Goal: Task Accomplishment & Management: Manage account settings

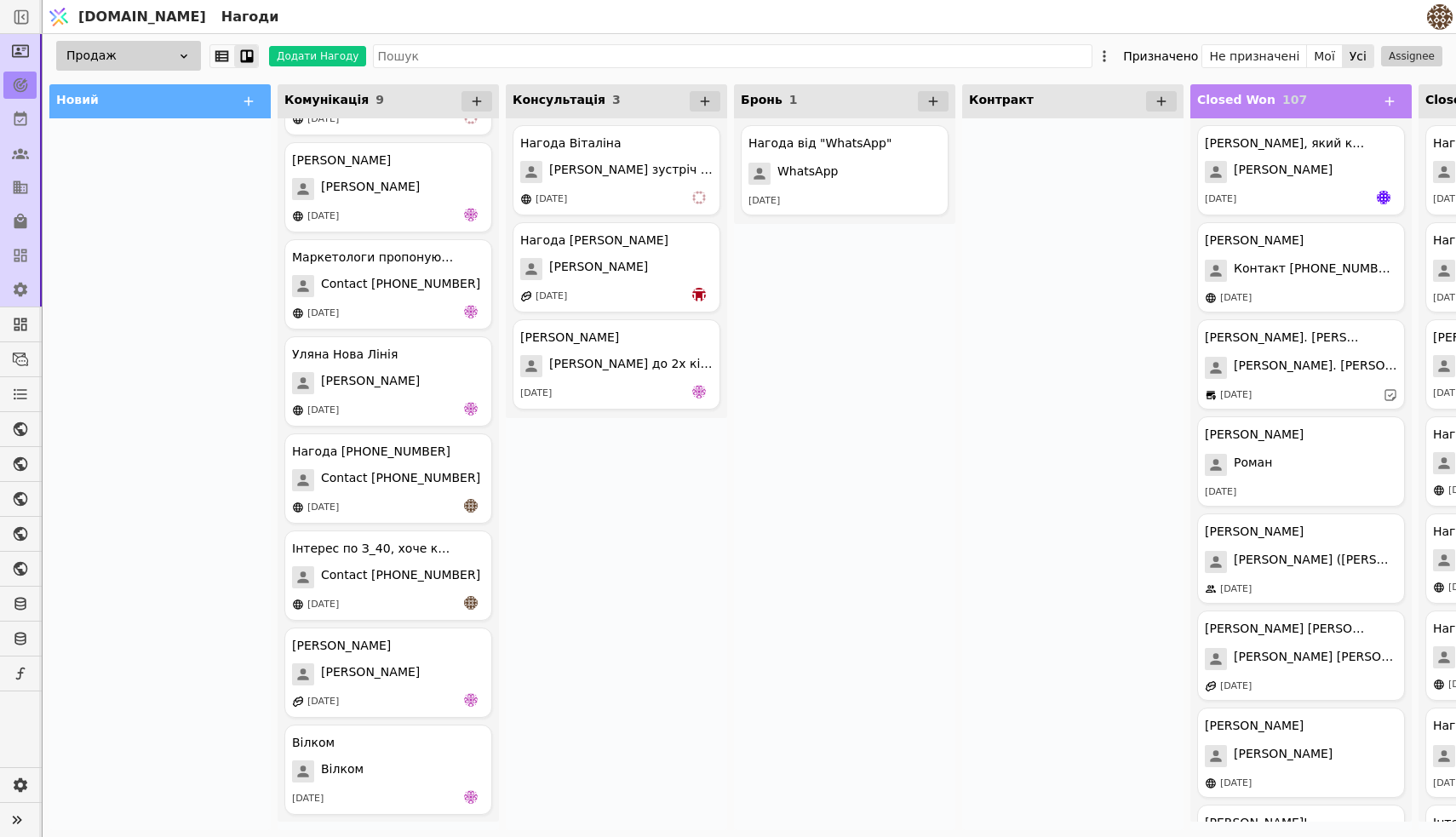
scroll to position [177, 0]
click at [423, 566] on div "Інтерес по З_40, хоче квартиру Contact [PHONE_NUMBER] [DATE]" at bounding box center [389, 575] width 208 height 90
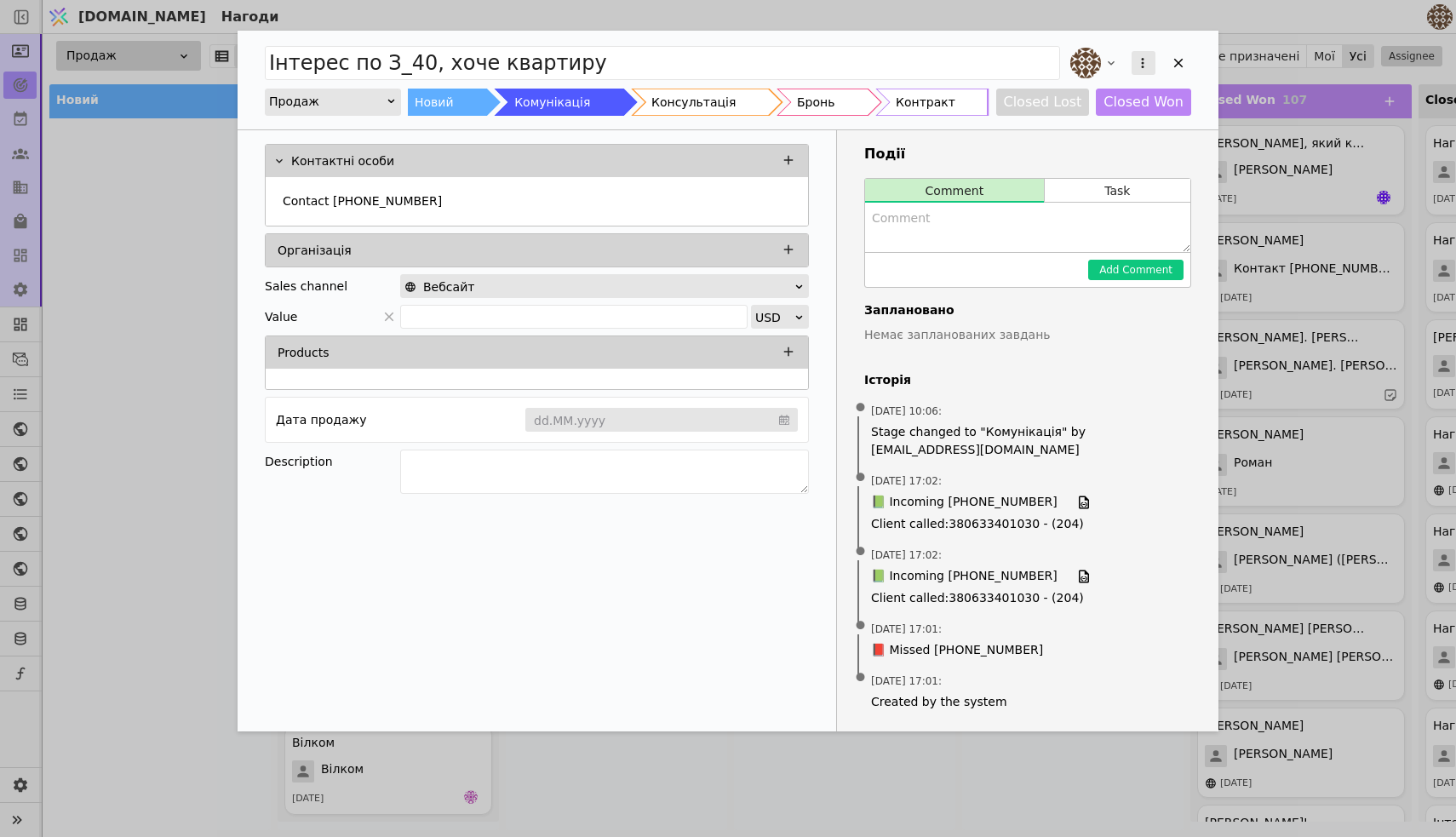
click at [1145, 61] on icon "Add Opportunity" at bounding box center [1142, 62] width 15 height 15
click at [1066, 123] on div "Видалити" at bounding box center [1053, 119] width 196 height 24
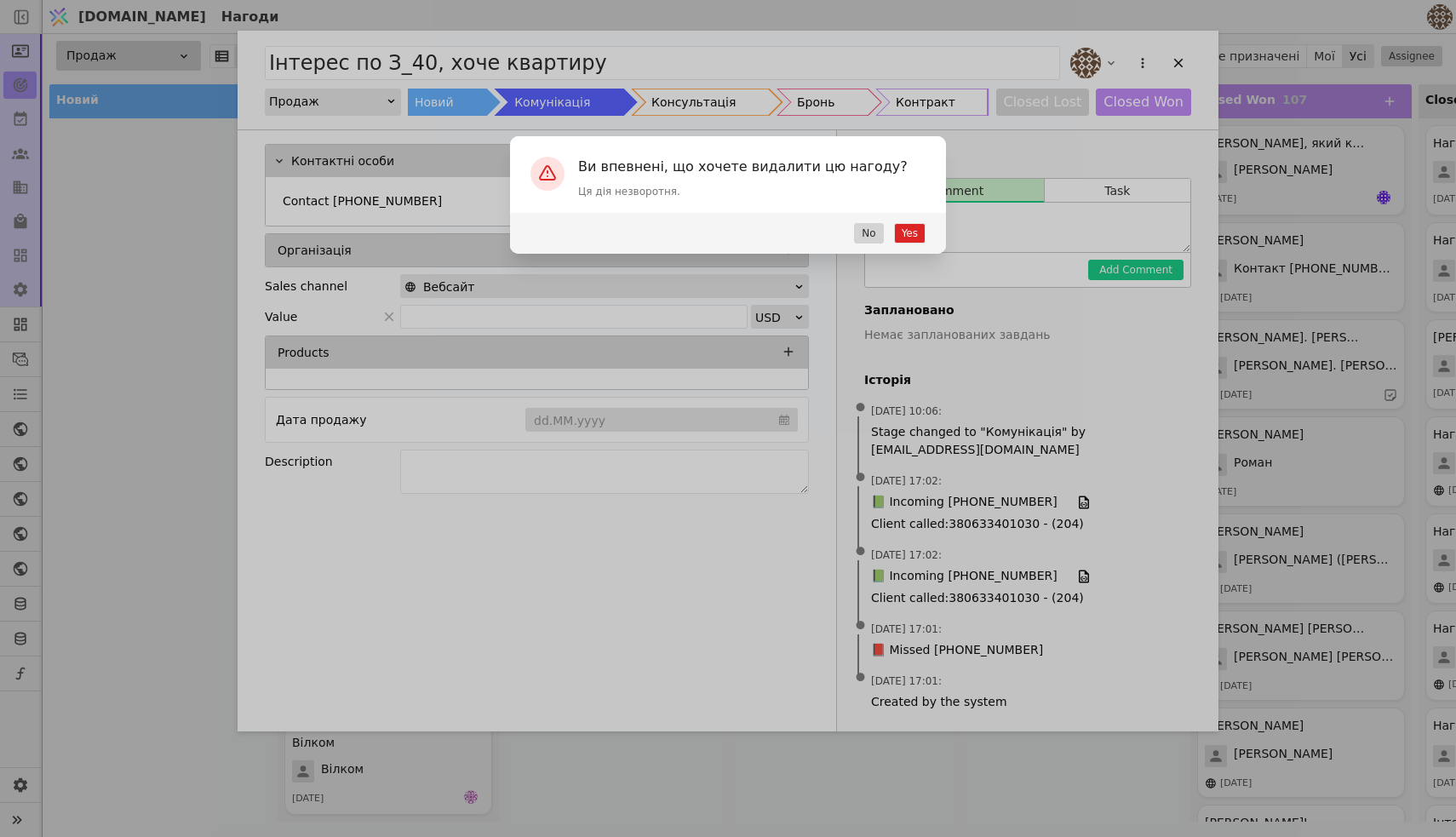
click at [912, 233] on button "Yes" at bounding box center [910, 233] width 32 height 21
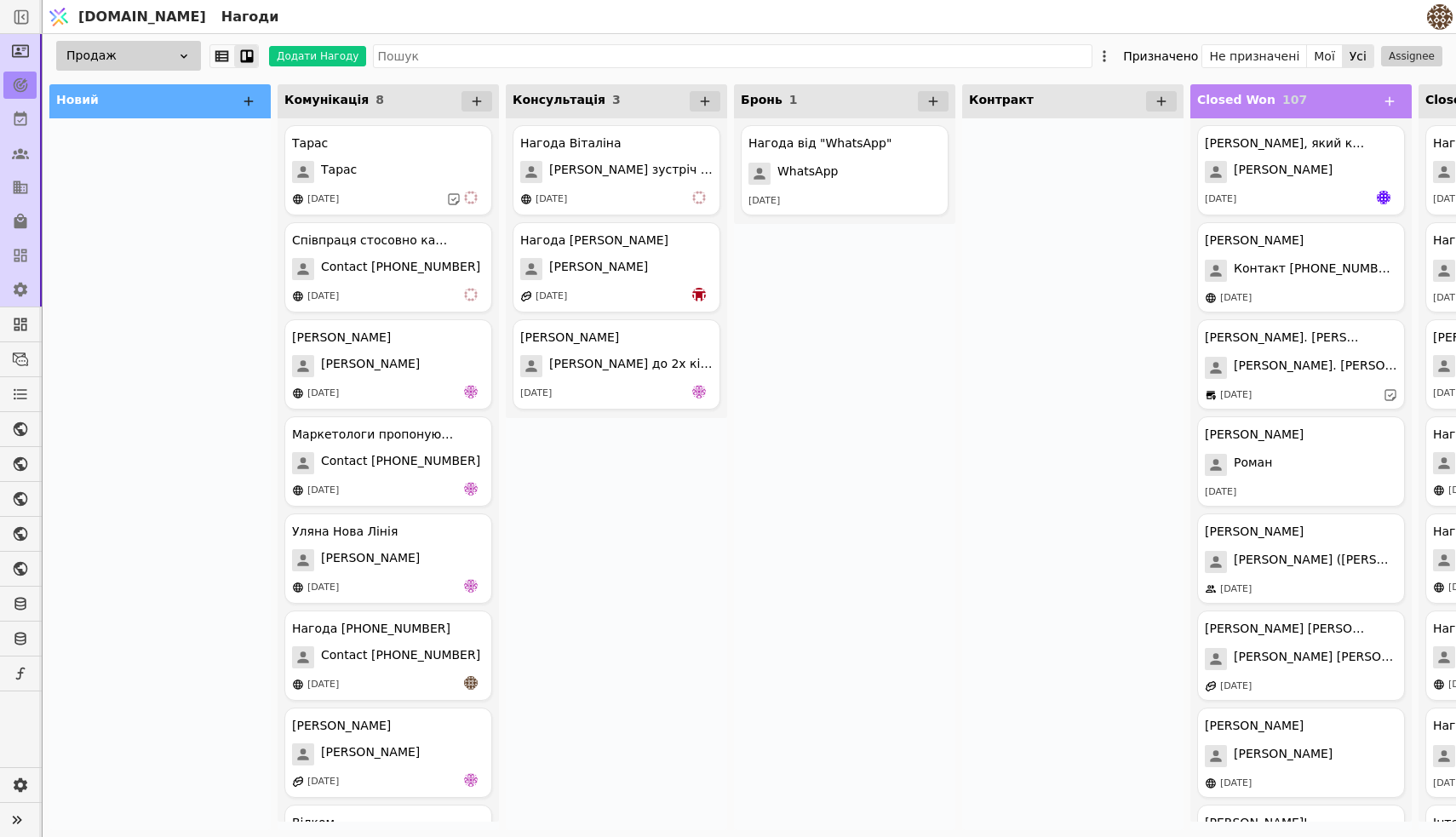
click at [249, 95] on icon at bounding box center [248, 101] width 15 height 15
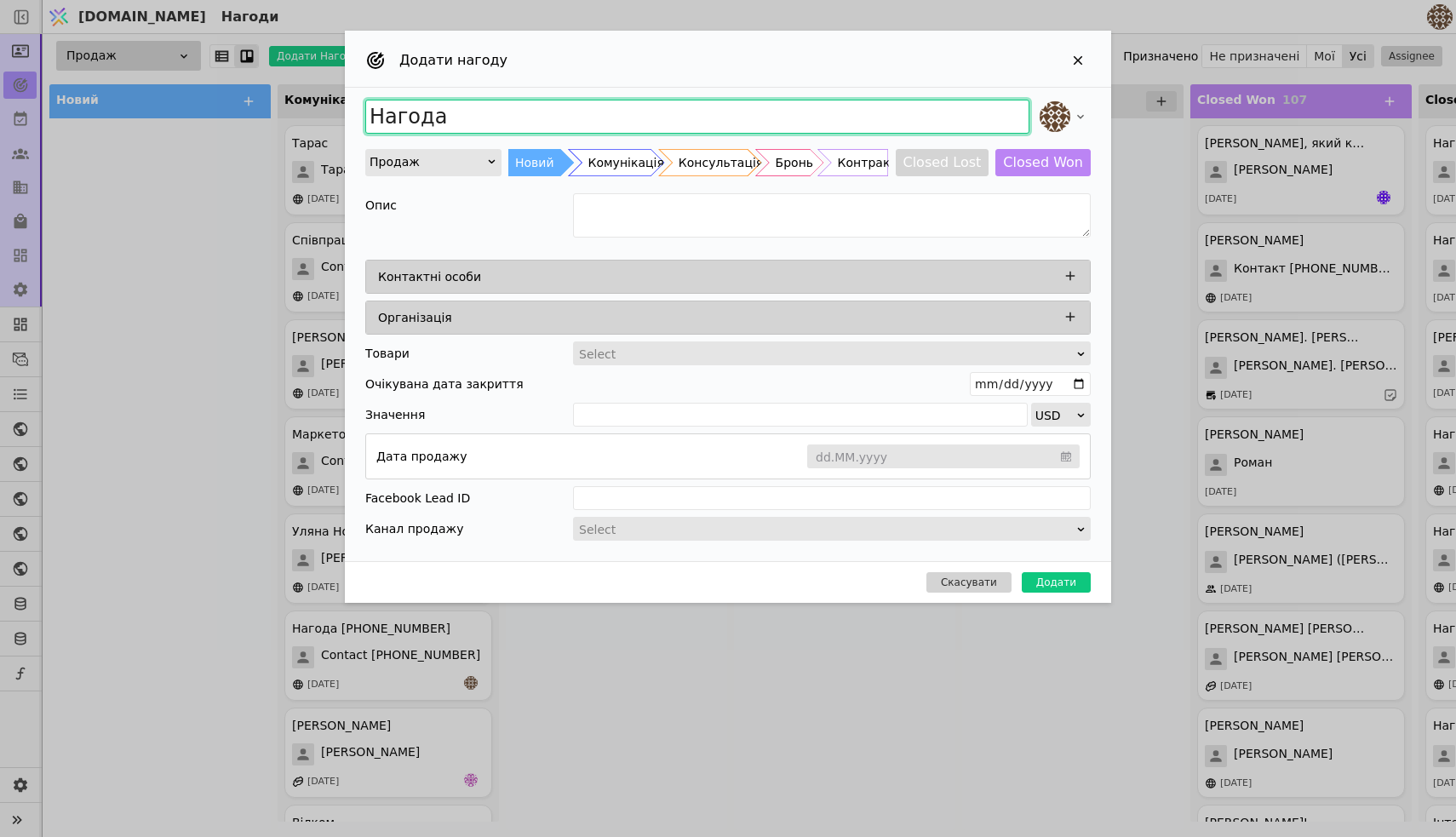
drag, startPoint x: 483, startPoint y: 118, endPoint x: 339, endPoint y: 113, distance: 144.1
click at [339, 113] on div "Додати нагоду Нагода Продаж Новий Комунікація Консультація Бронь Контракт Close…" at bounding box center [728, 418] width 1456 height 837
type input "Мар'яна Інст 1-к"
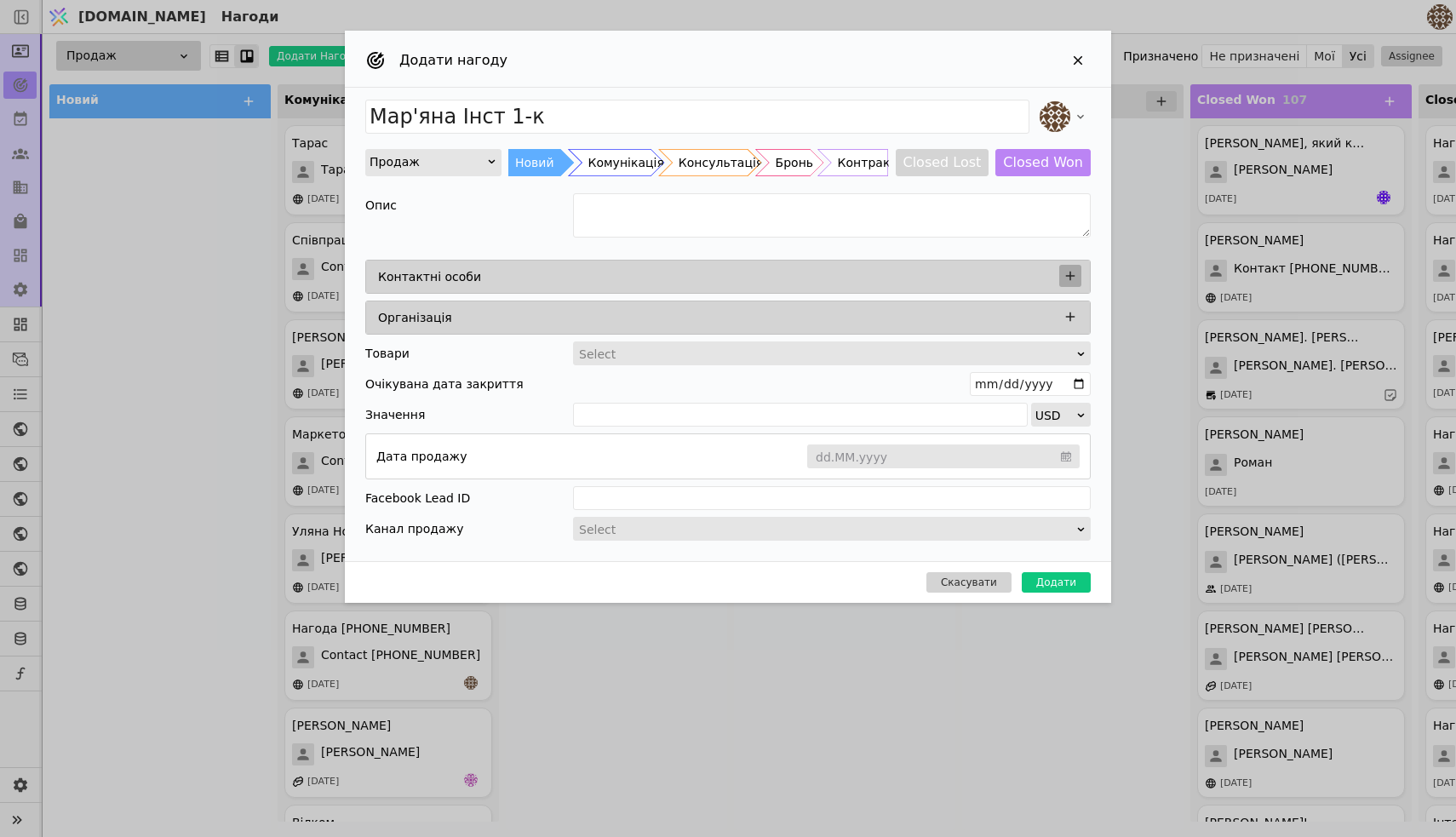
click at [1062, 268] on icon "Add Opportunity" at bounding box center [1069, 275] width 15 height 15
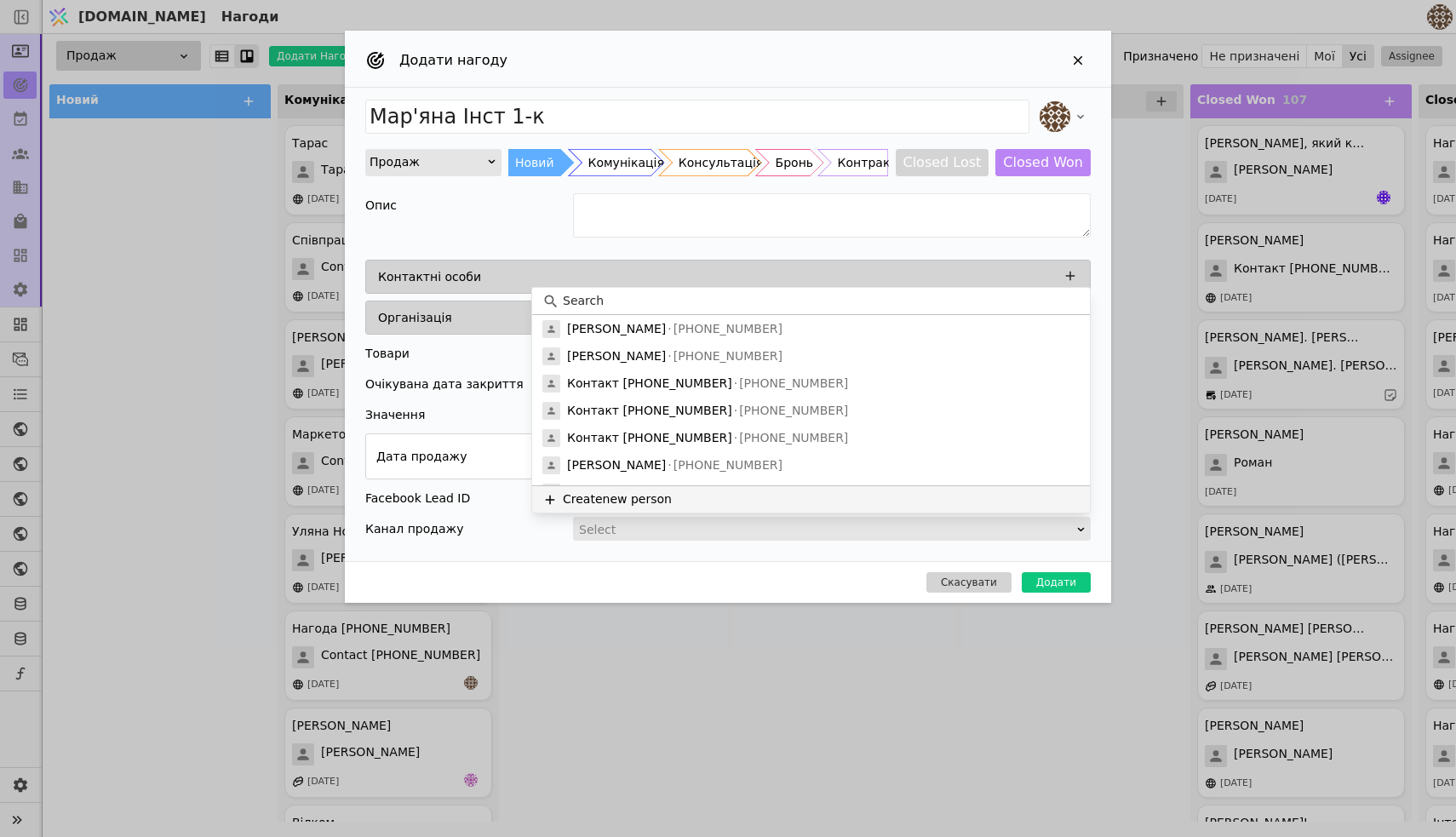
click at [609, 499] on button "Create new person" at bounding box center [811, 500] width 558 height 28
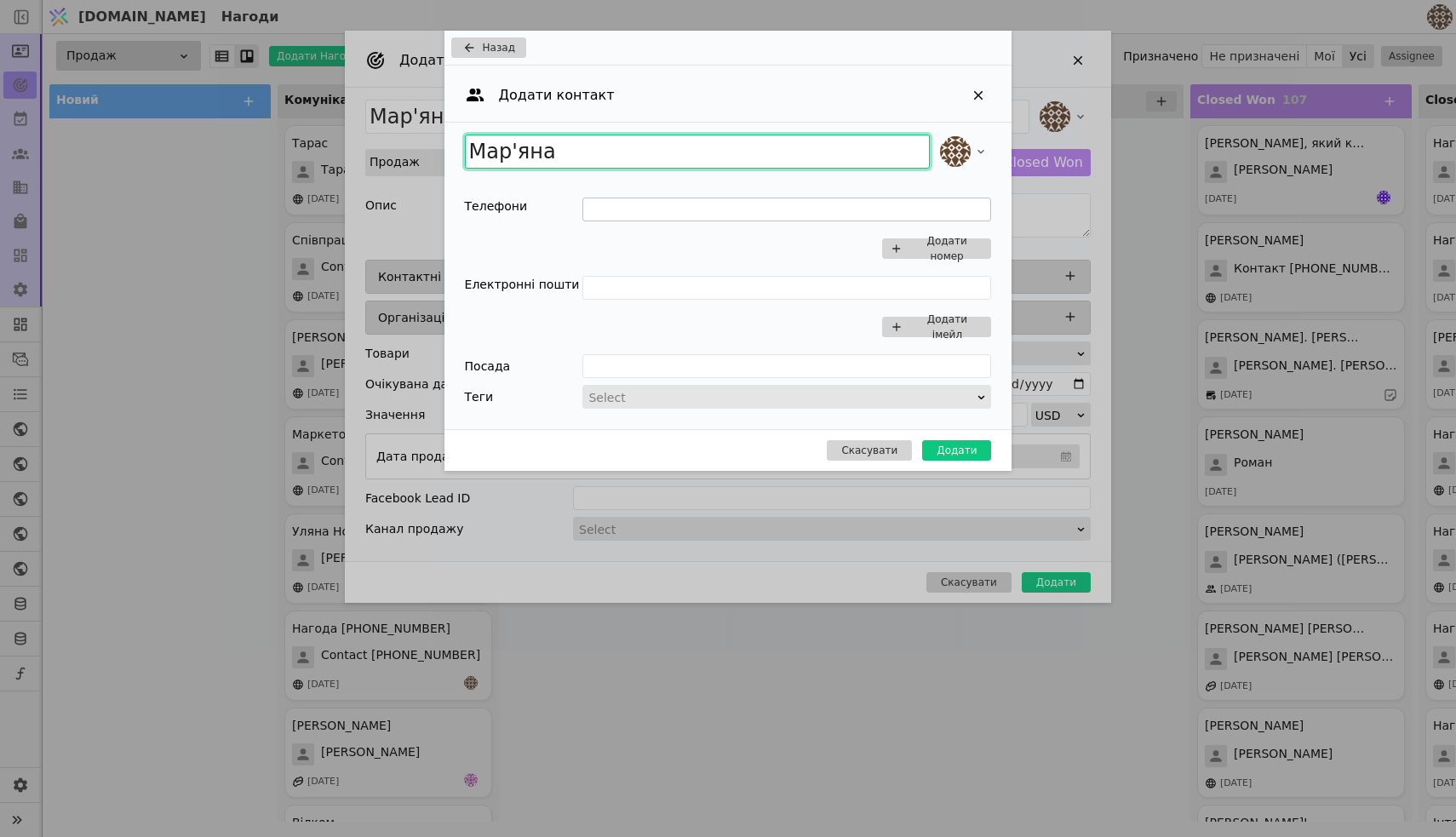
type input "Мар'яна"
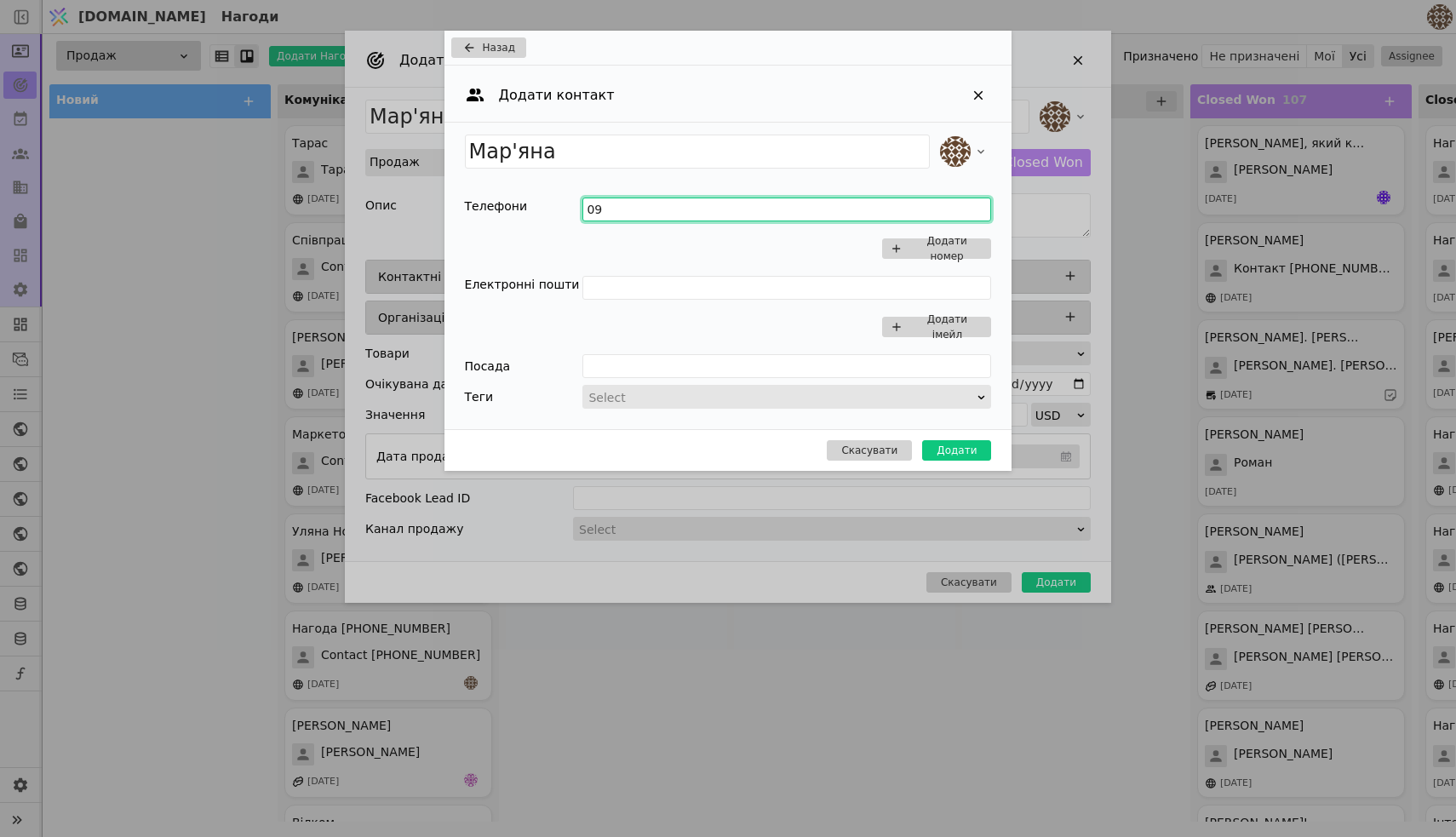
type input "0"
type input "[PHONE_NUMBER]"
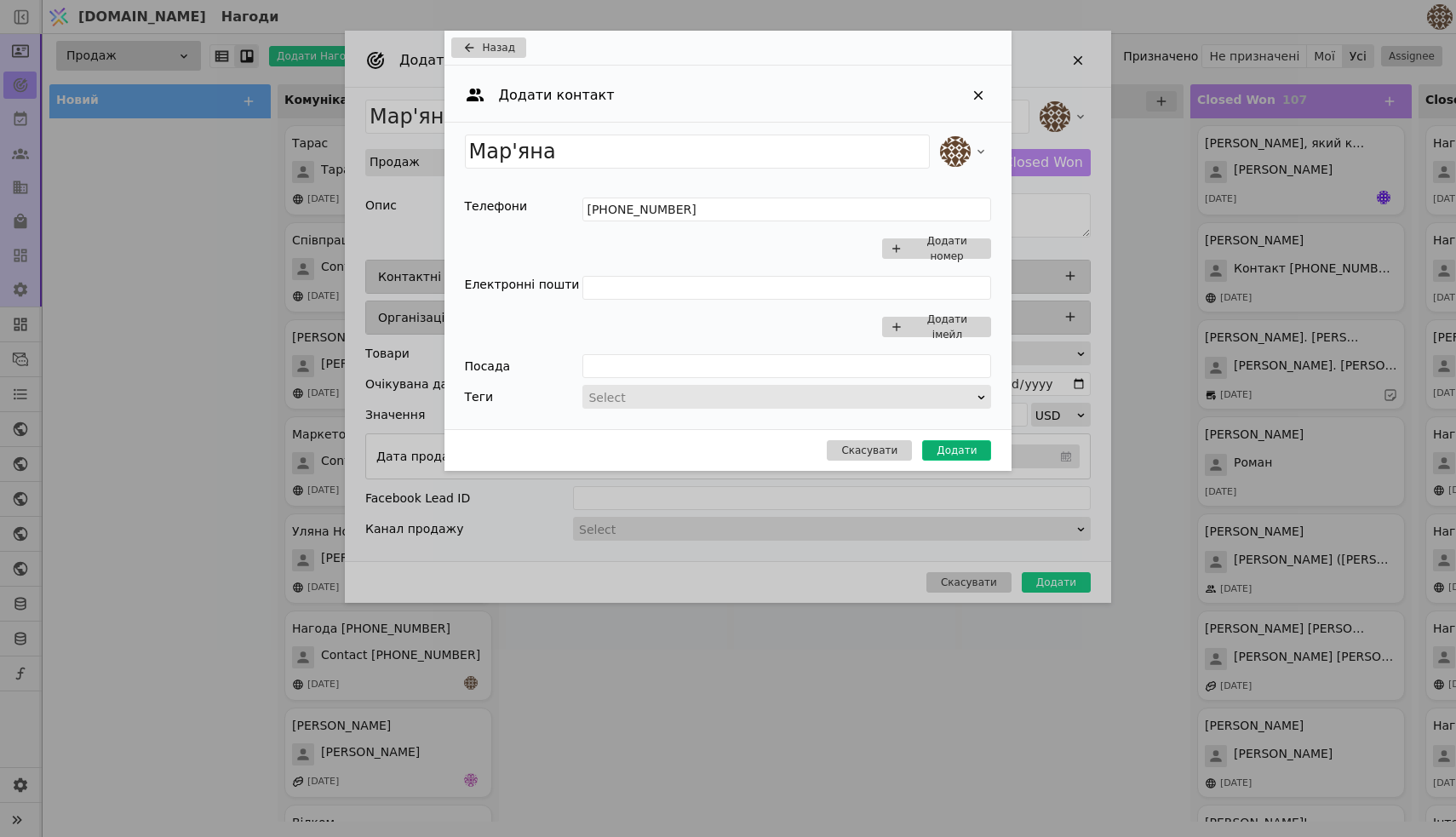
click at [942, 453] on button "Додати" at bounding box center [956, 450] width 69 height 21
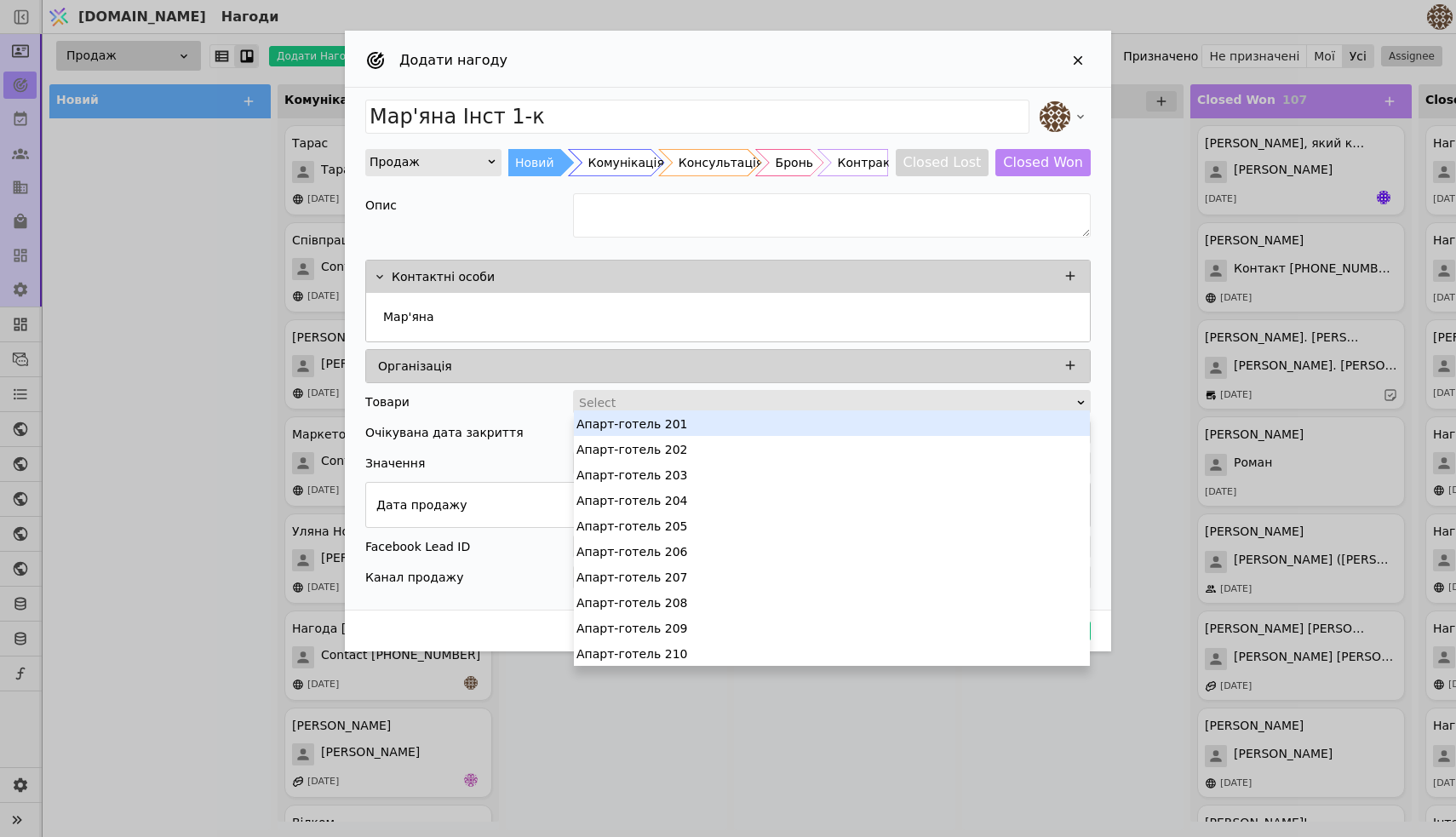
click at [698, 395] on div "Add Opportunity" at bounding box center [827, 403] width 499 height 24
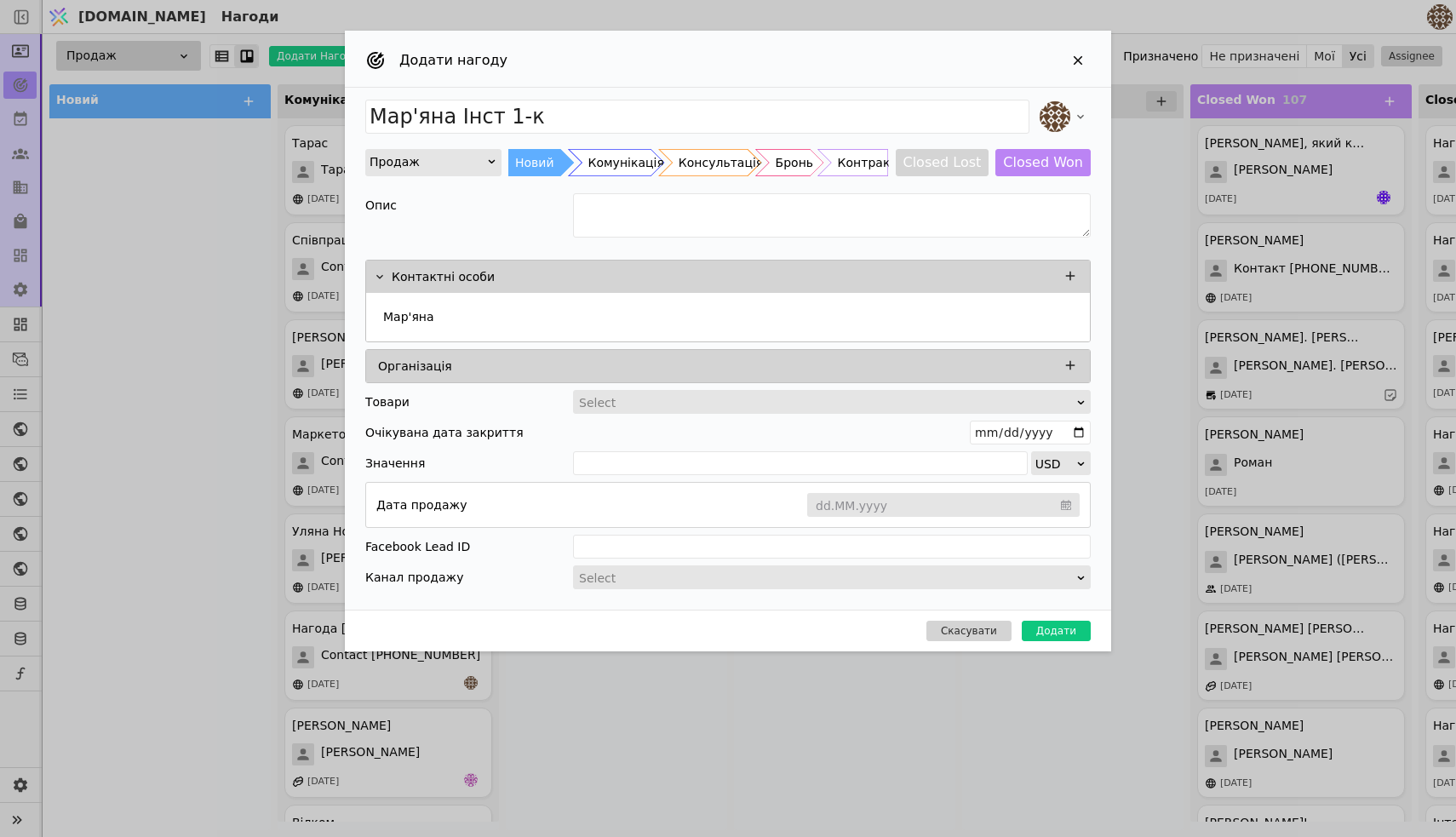
click at [548, 410] on div "Товари Select" at bounding box center [728, 402] width 726 height 24
click at [1053, 632] on button "Додати" at bounding box center [1056, 631] width 69 height 21
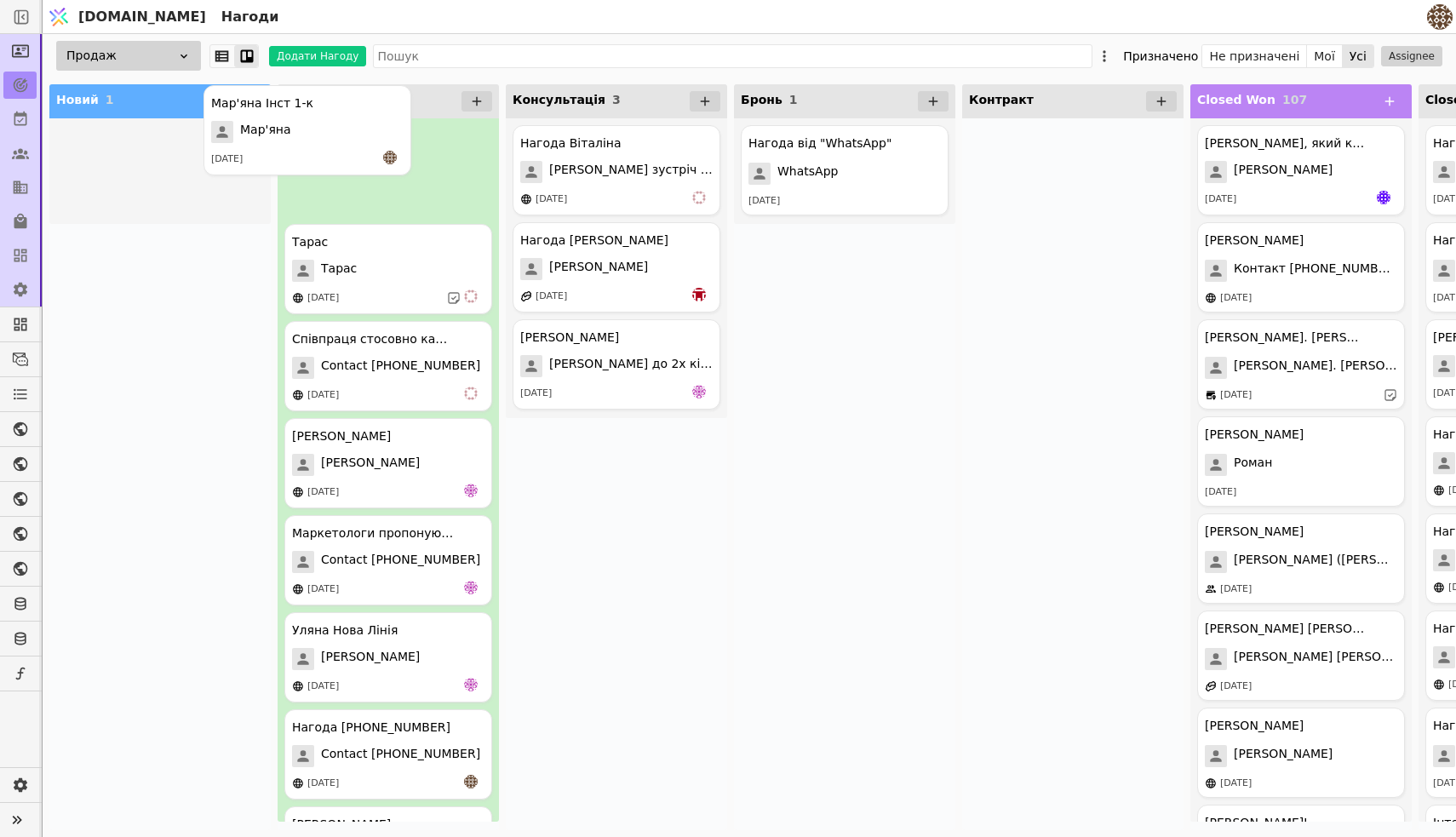
drag, startPoint x: 187, startPoint y: 152, endPoint x: 343, endPoint y: 113, distance: 160.8
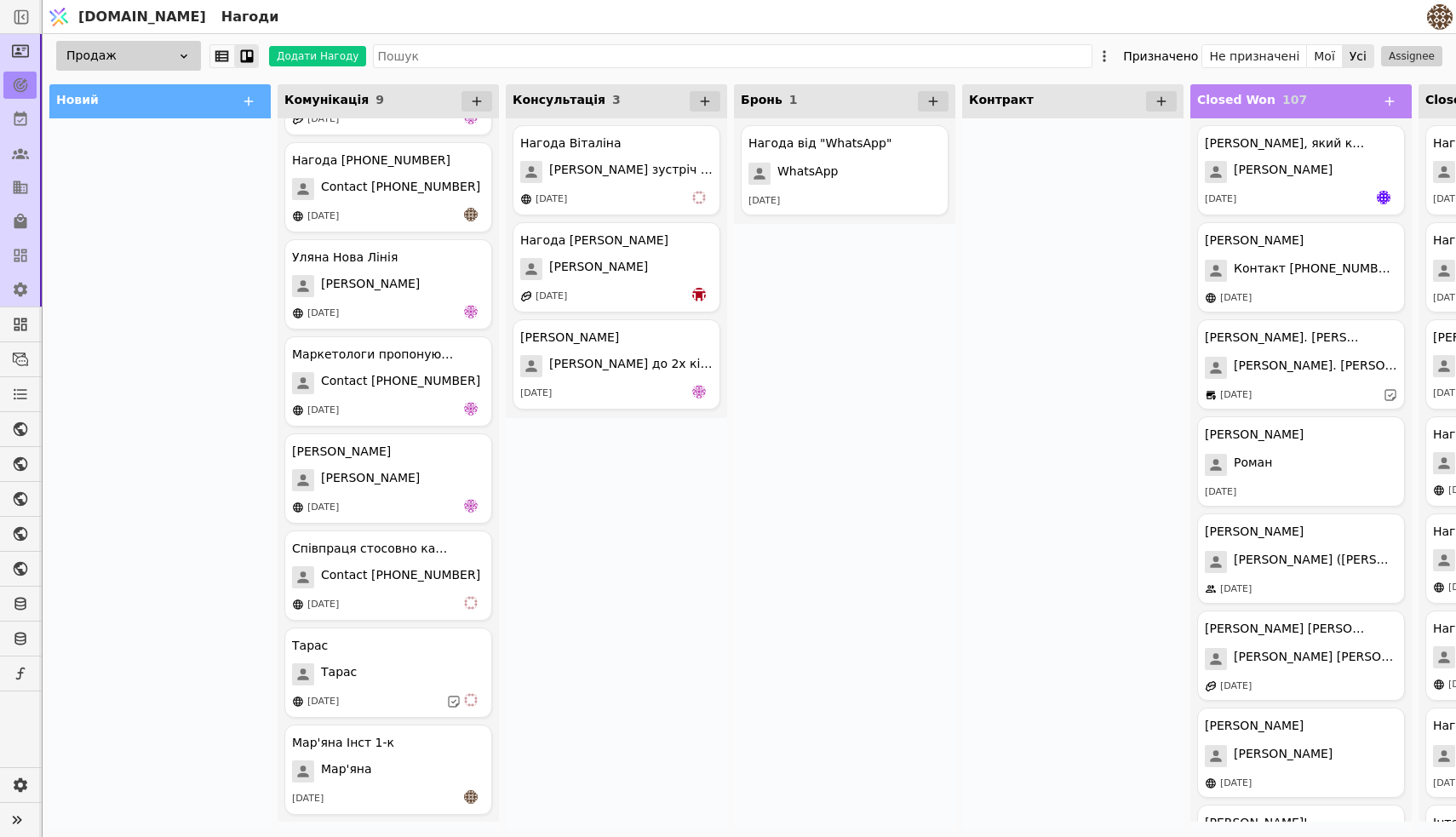
scroll to position [177, 0]
click at [389, 758] on div "Мар'яна Інст 1-к Мар'яна [DATE]" at bounding box center [389, 770] width 208 height 90
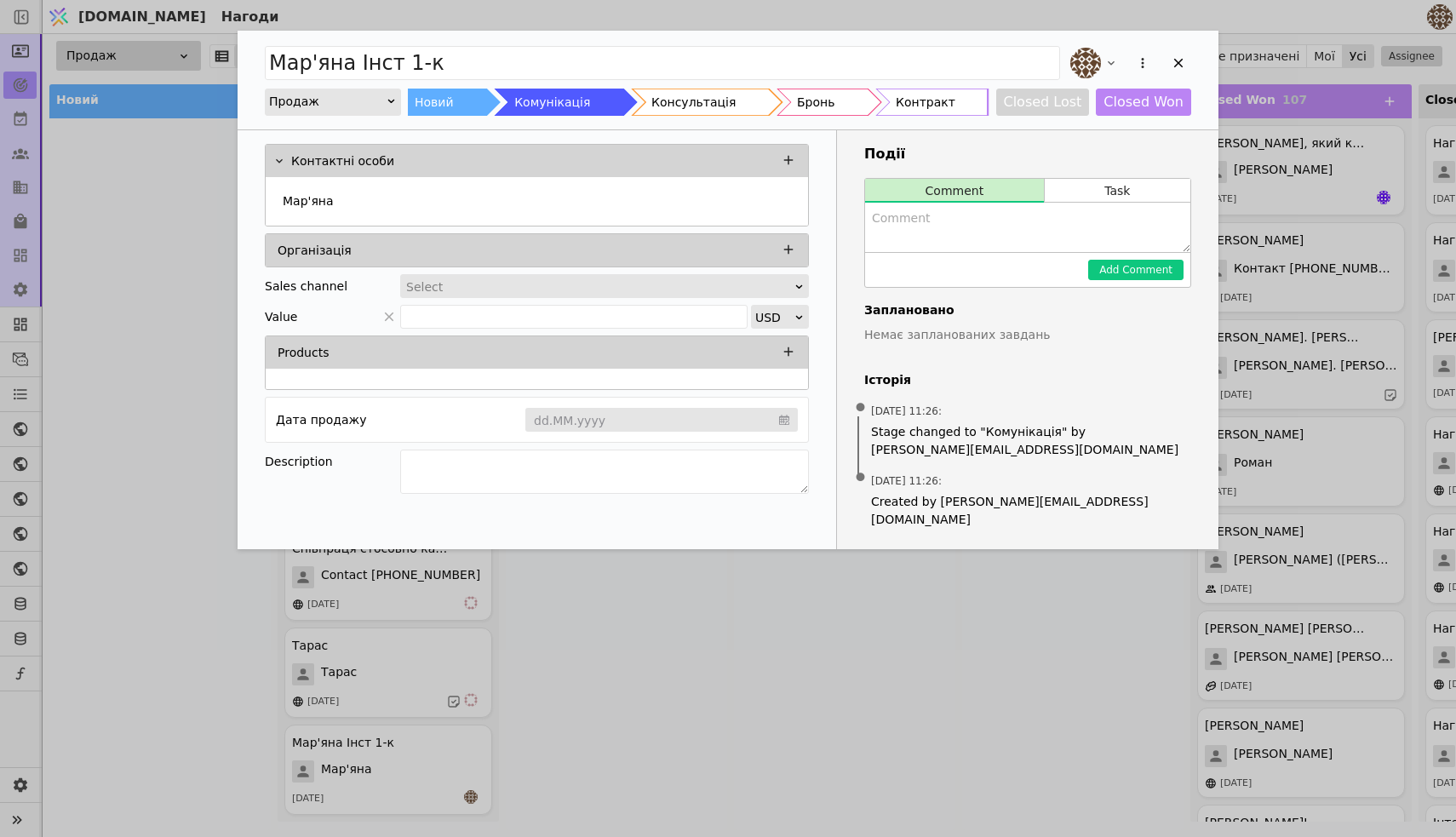
click at [907, 235] on textarea "Add Opportunity" at bounding box center [1028, 228] width 325 height 49
click at [487, 470] on textarea "Add Opportunity" at bounding box center [604, 472] width 409 height 45
type textarea "Ведемо діалог що до [PERSON_NAME]"
click at [634, 506] on div "Контактні особи Мар'яна Організація Sales channel Select Value USD Products Дат…" at bounding box center [536, 322] width 598 height 383
click at [1179, 61] on icon "Add Opportunity" at bounding box center [1178, 62] width 9 height 9
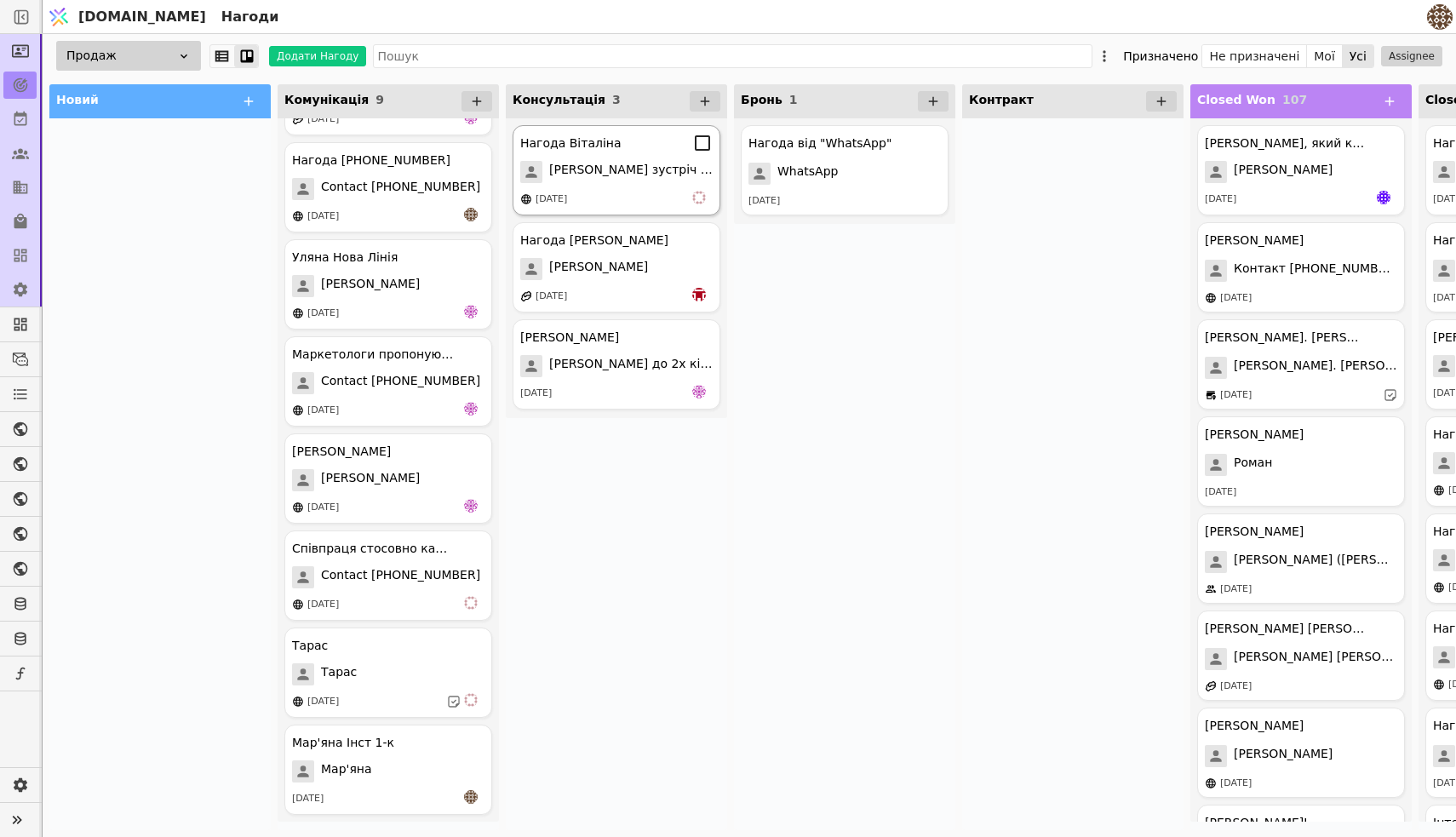
click at [622, 181] on span "[PERSON_NAME] зустріч 13.08" at bounding box center [630, 172] width 163 height 22
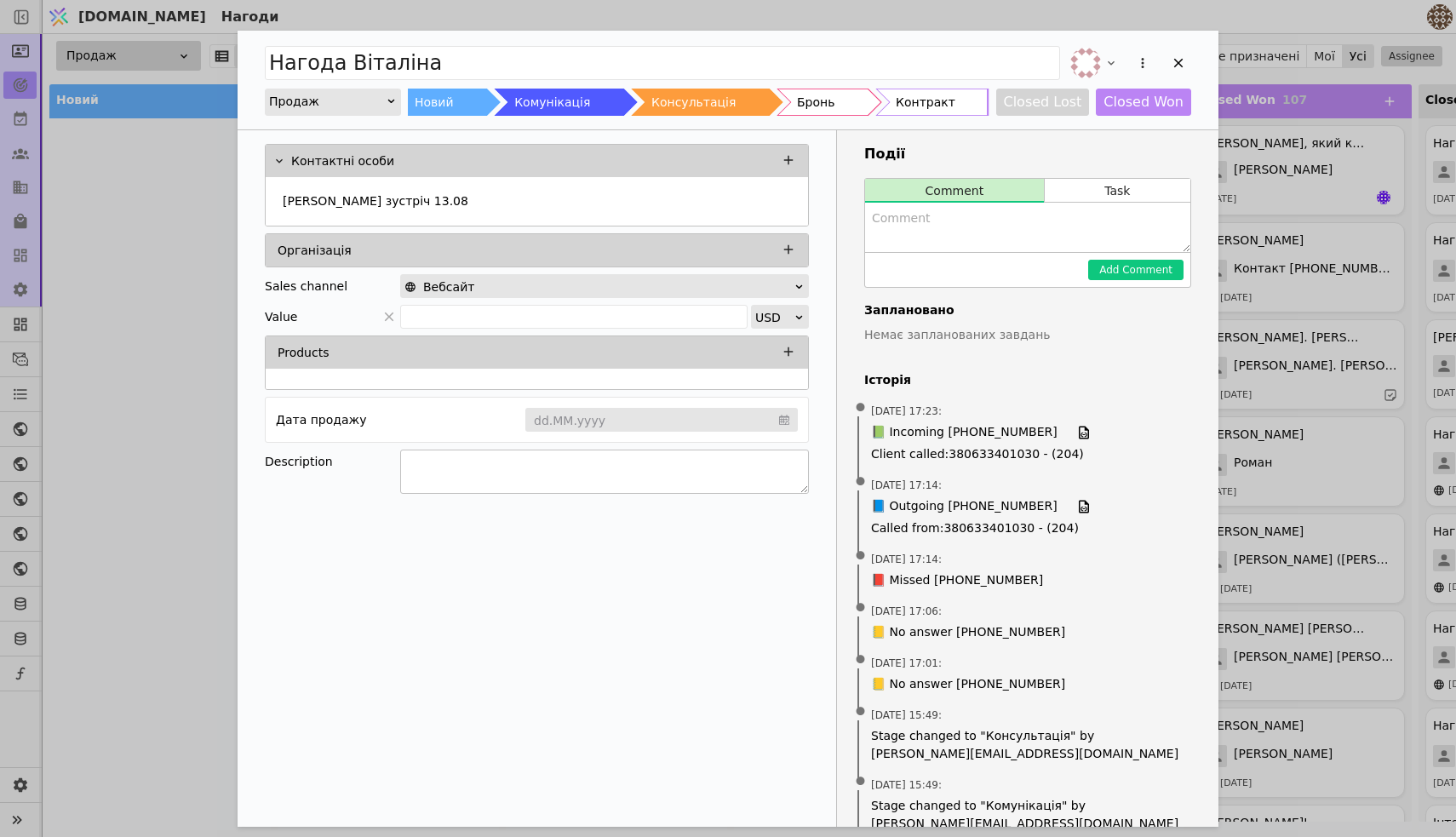
click at [548, 468] on textarea "Add Opportunity" at bounding box center [604, 472] width 409 height 45
click at [1098, 53] on img "Add Opportunity" at bounding box center [1085, 62] width 31 height 31
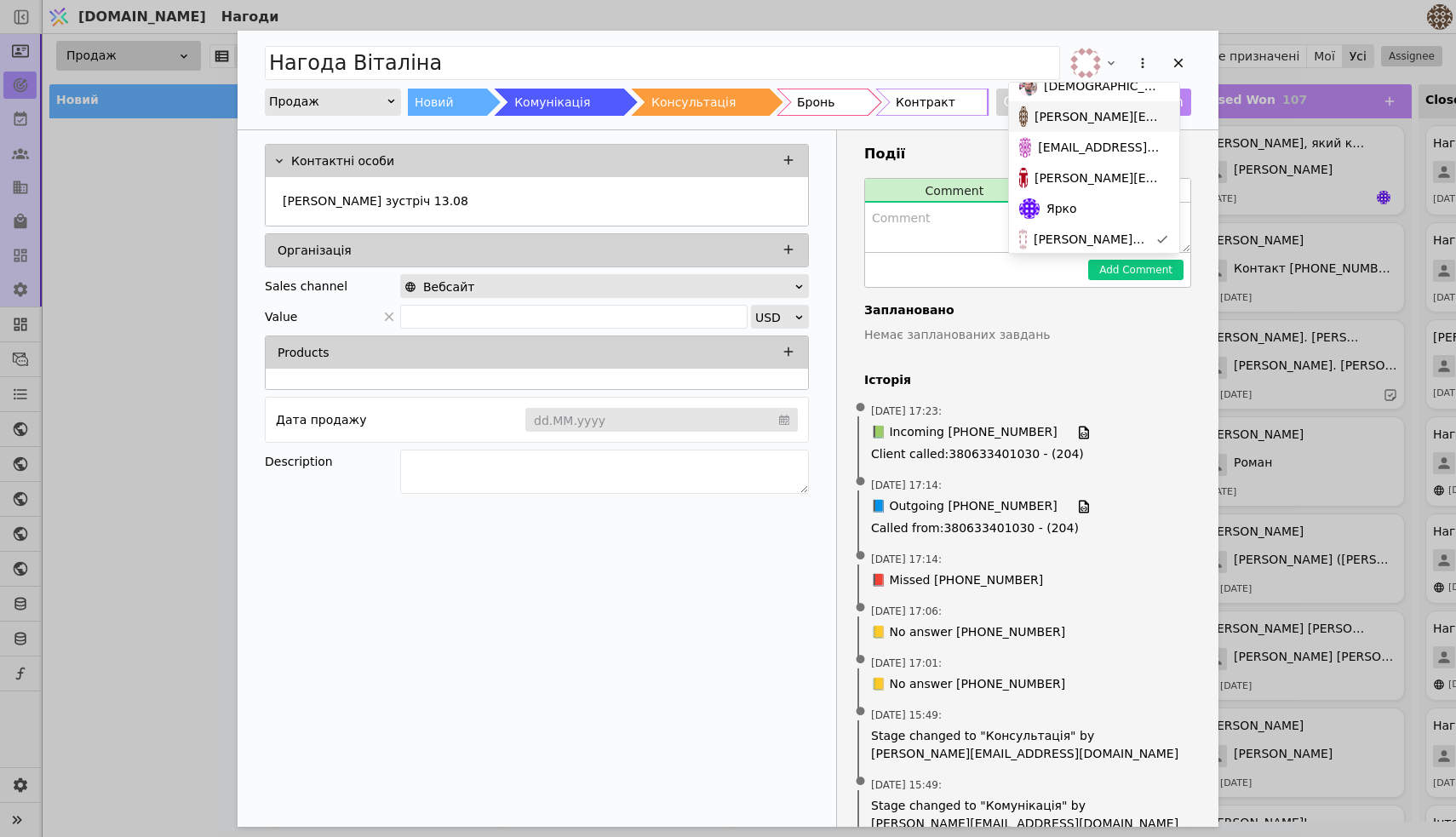
click at [1081, 113] on span "[PERSON_NAME][EMAIL_ADDRESS][DOMAIN_NAME]" at bounding box center [1098, 117] width 128 height 18
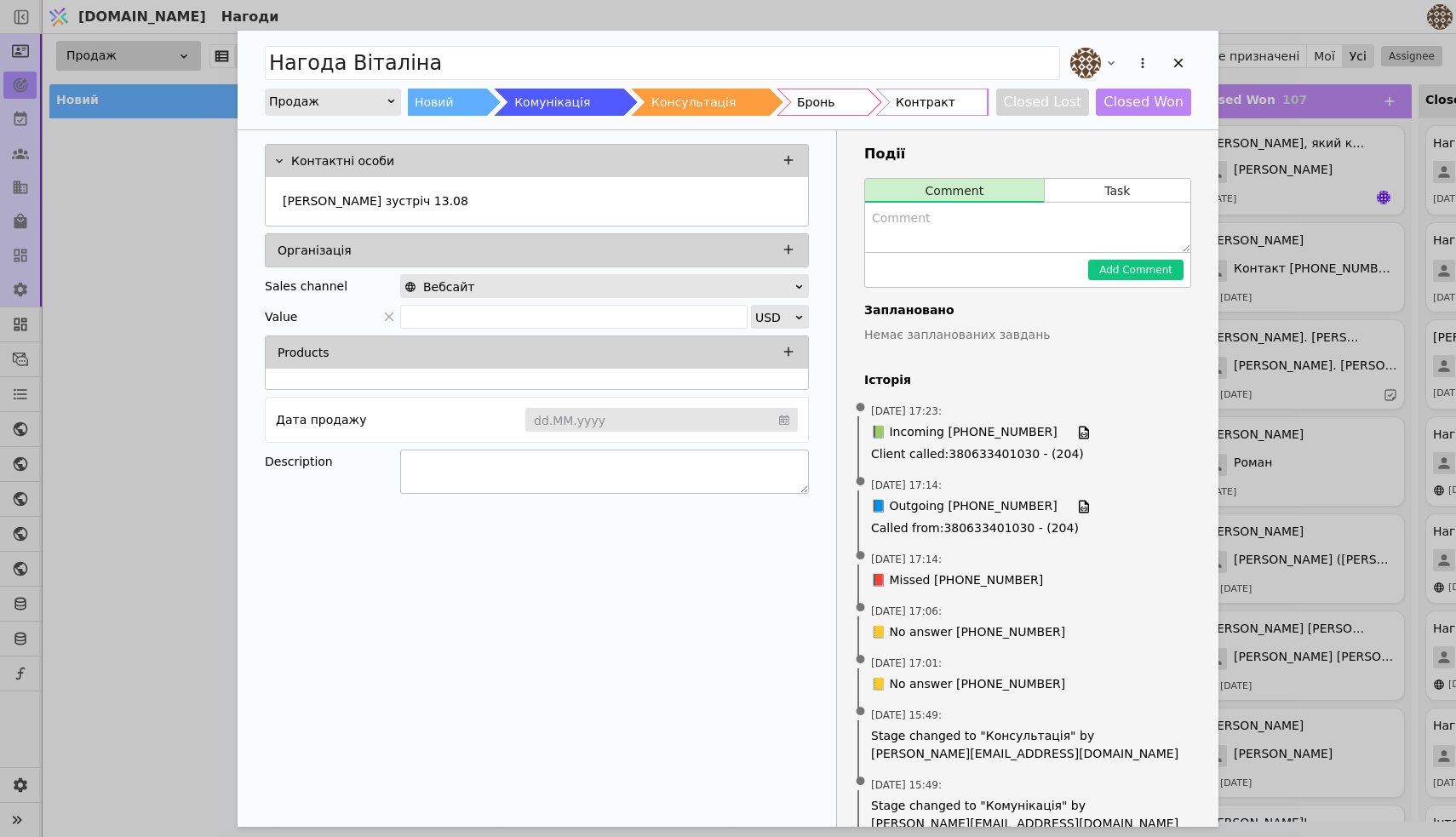
click at [436, 471] on textarea "Add Opportunity" at bounding box center [604, 472] width 409 height 45
type textarea "Перетелефонувати у понеділок, клієнт розглядає планування"
click at [442, 657] on div "Контактні особи [PERSON_NAME] зустріч 13.08 Організація Sales channel Вебсайт V…" at bounding box center [537, 581] width 599 height 901
click at [1175, 68] on icon "Add Opportunity" at bounding box center [1178, 62] width 15 height 15
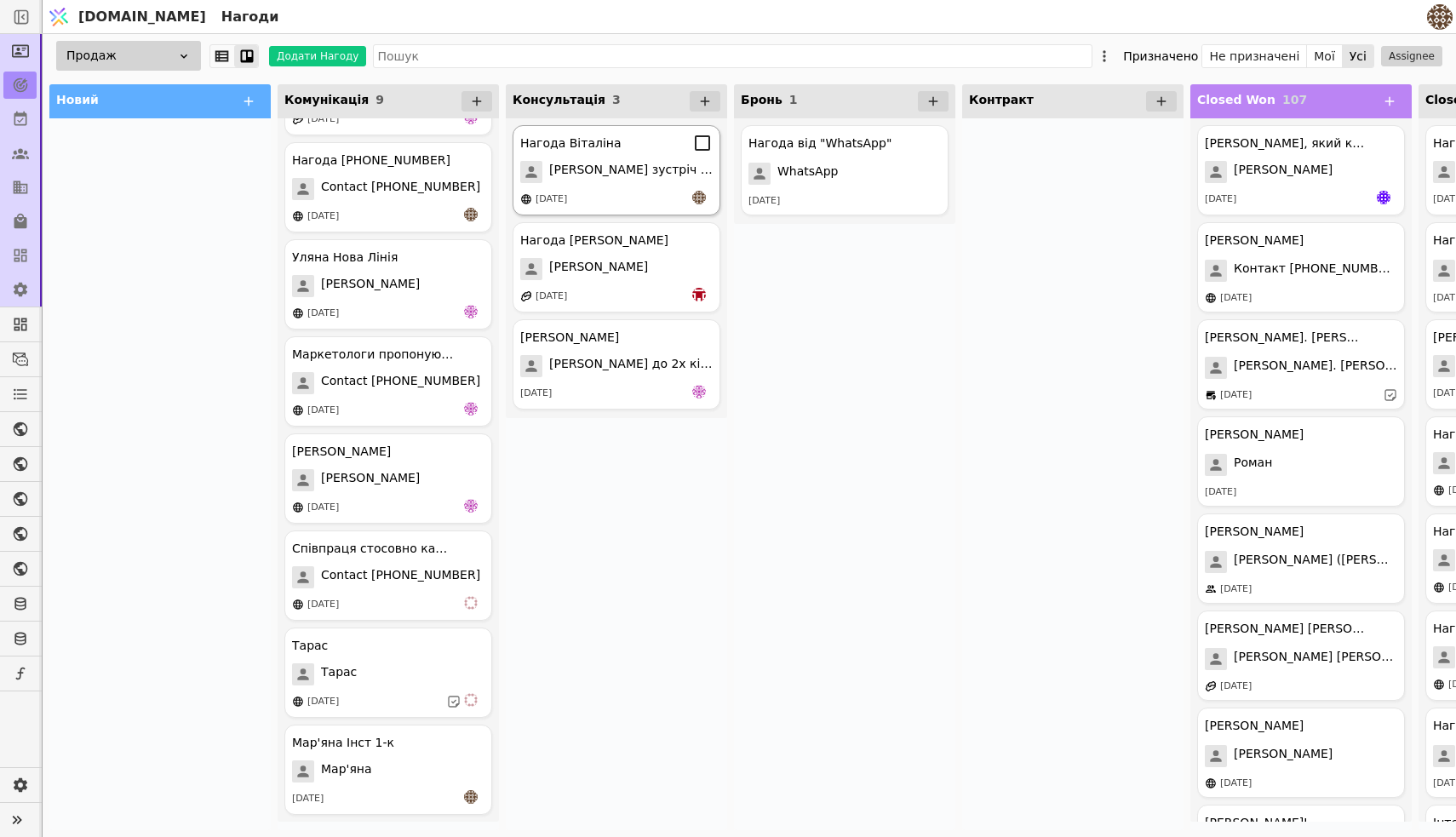
click at [609, 185] on div "Нагода [PERSON_NAME] зустріч 13.08 [DATE]" at bounding box center [616, 170] width 208 height 90
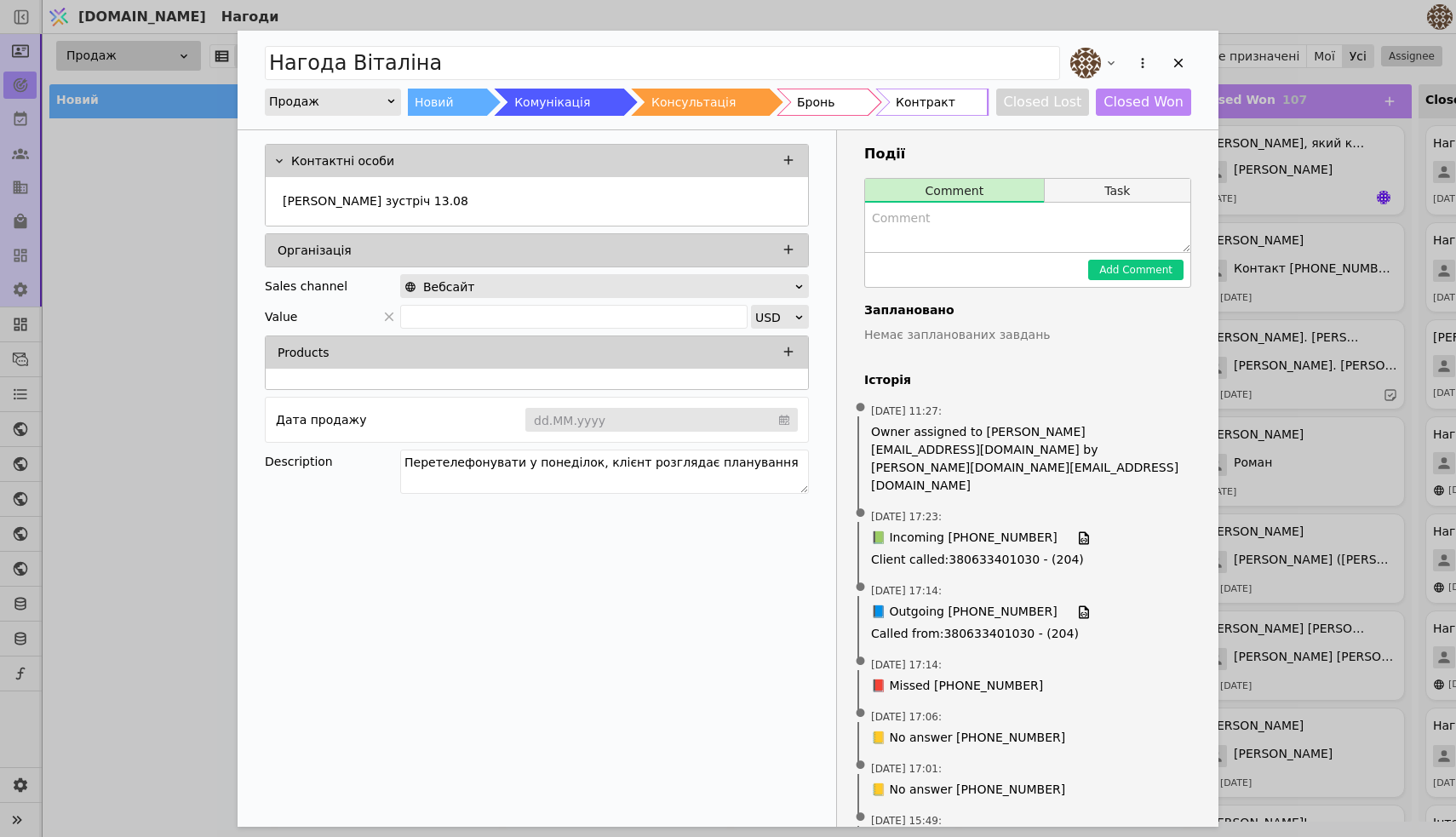
click at [1122, 180] on button "Task" at bounding box center [1117, 191] width 145 height 24
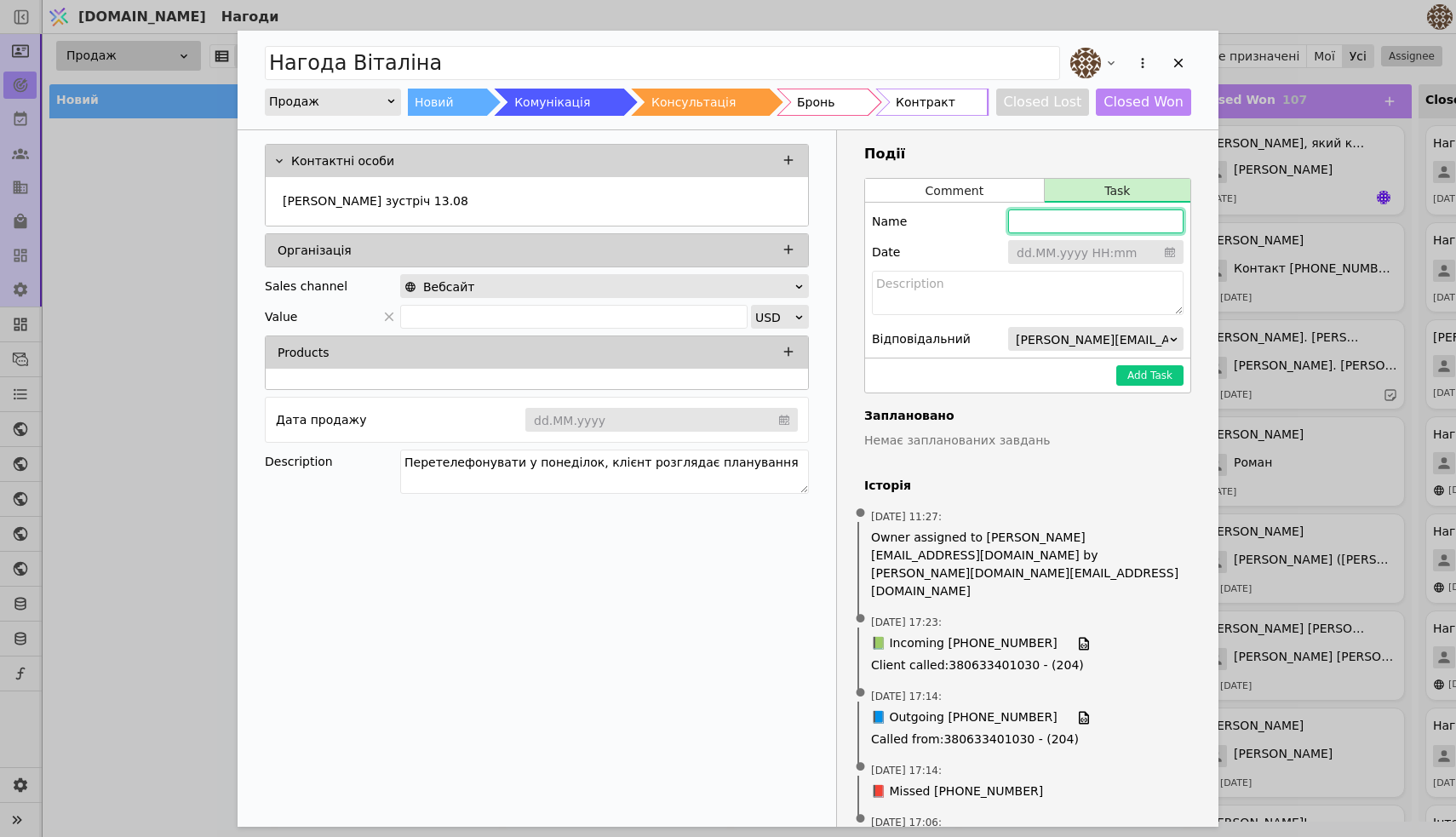
click at [1073, 228] on input "Add Opportunity" at bounding box center [1095, 222] width 175 height 24
type input "Зателефонувати"
click at [1054, 257] on input "Add Opportunity" at bounding box center [1095, 253] width 175 height 26
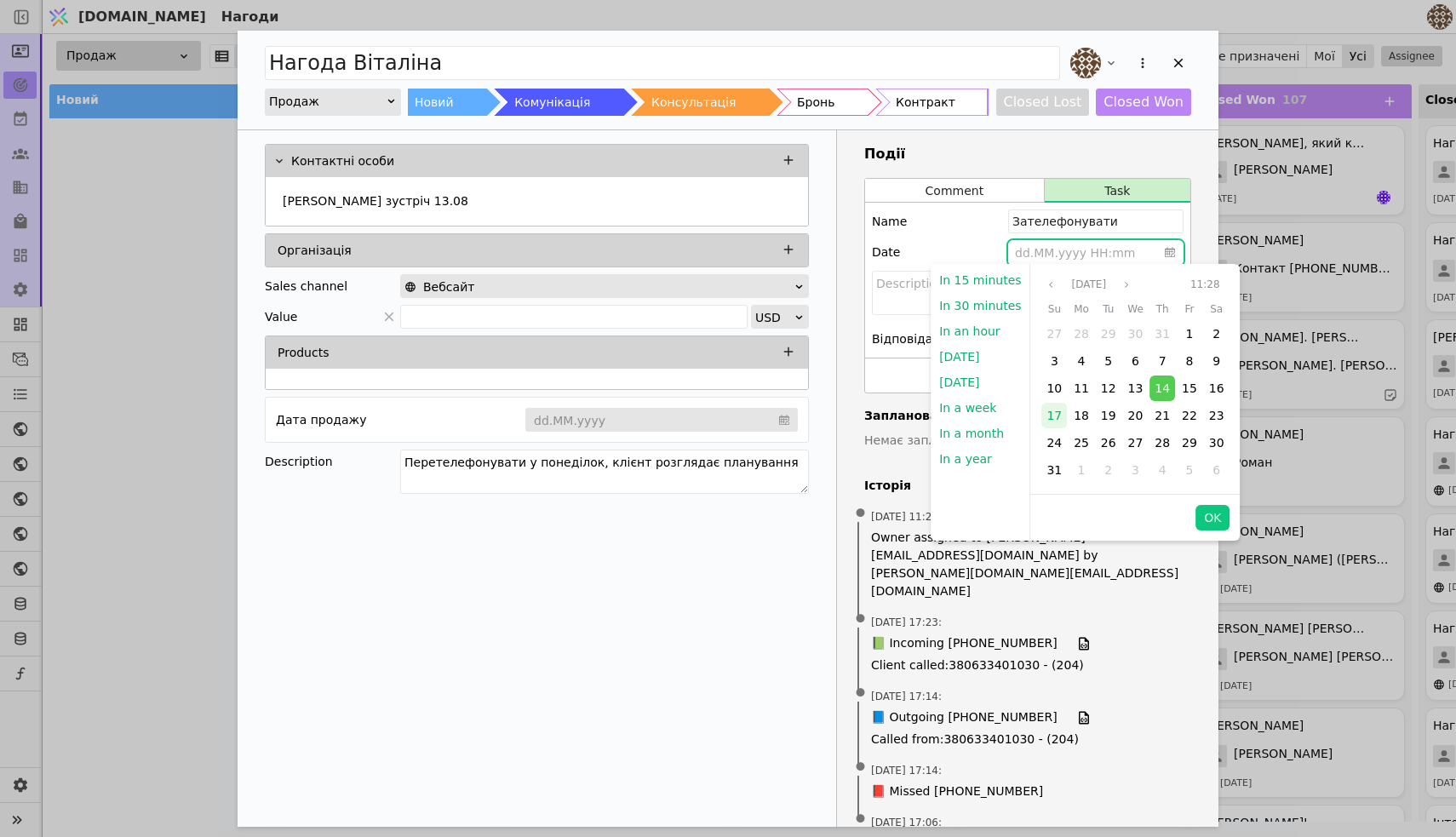
click at [1054, 411] on span "17" at bounding box center [1053, 416] width 15 height 14
click at [1216, 523] on button "OK" at bounding box center [1213, 518] width 34 height 26
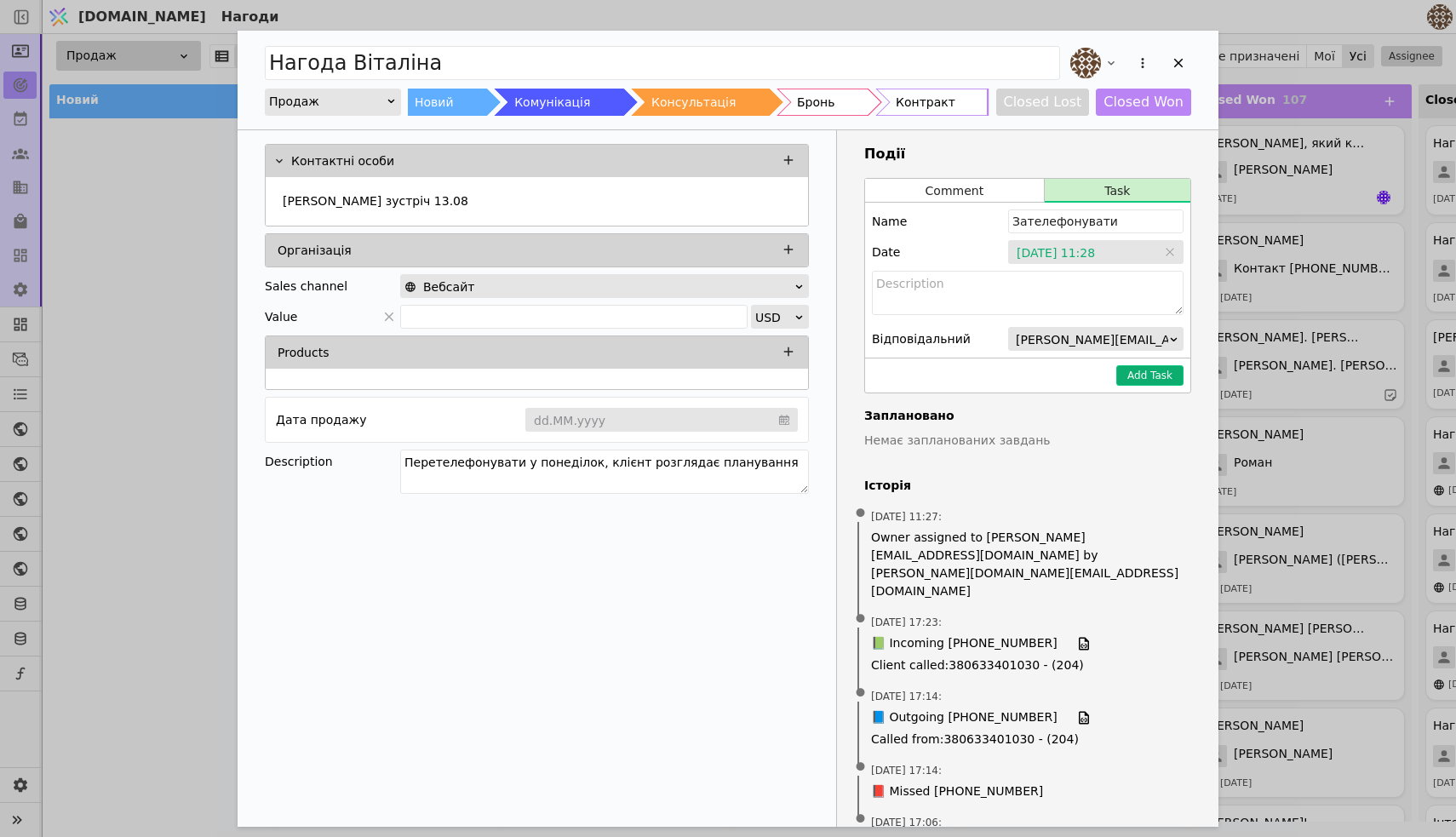
click at [1170, 371] on button "Add Task" at bounding box center [1150, 375] width 67 height 21
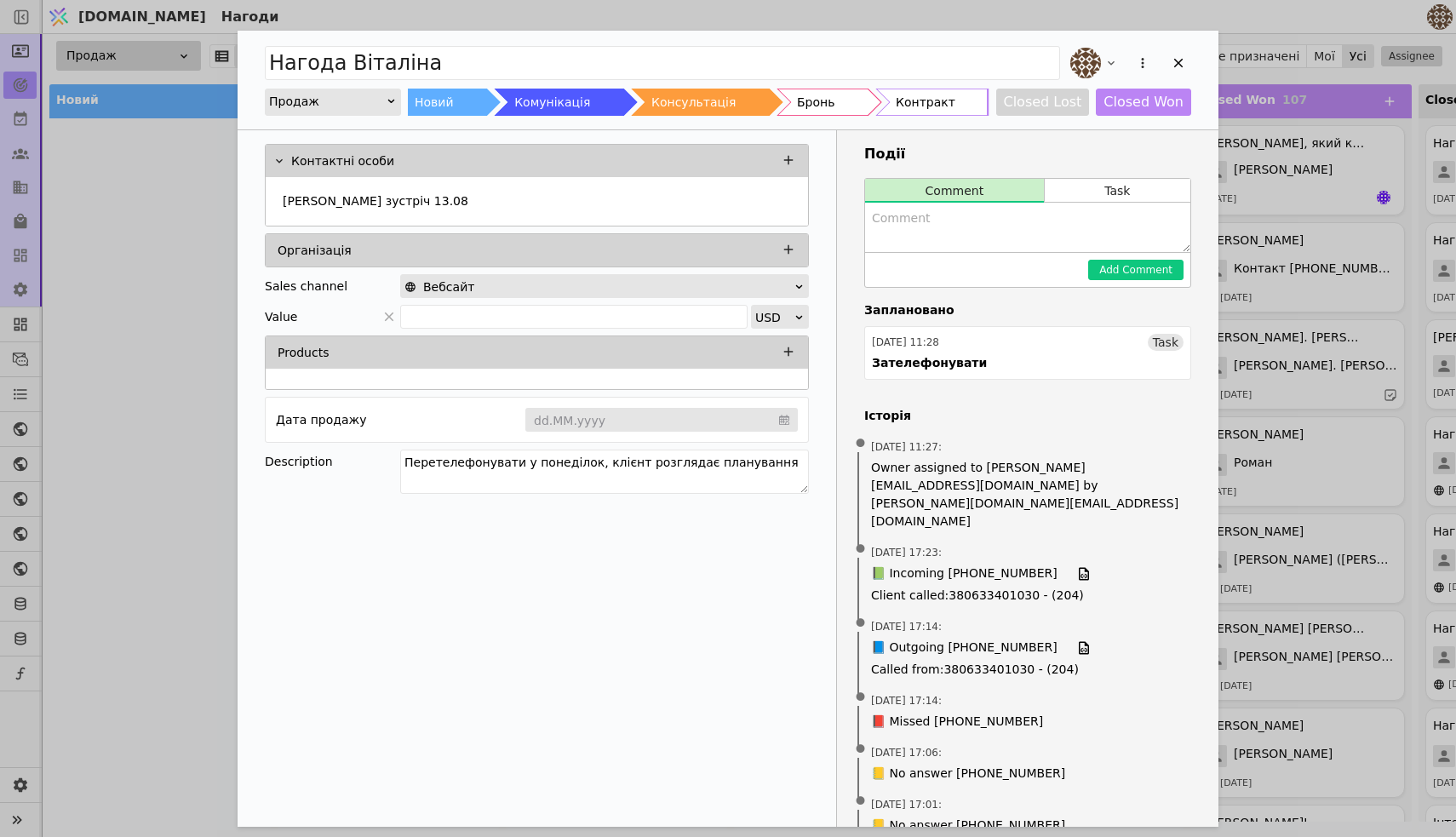
click at [22, 436] on div "Нагода [PERSON_NAME] Новий Комунікація Консультація Бронь Контракт Closed Lost …" at bounding box center [728, 418] width 1456 height 837
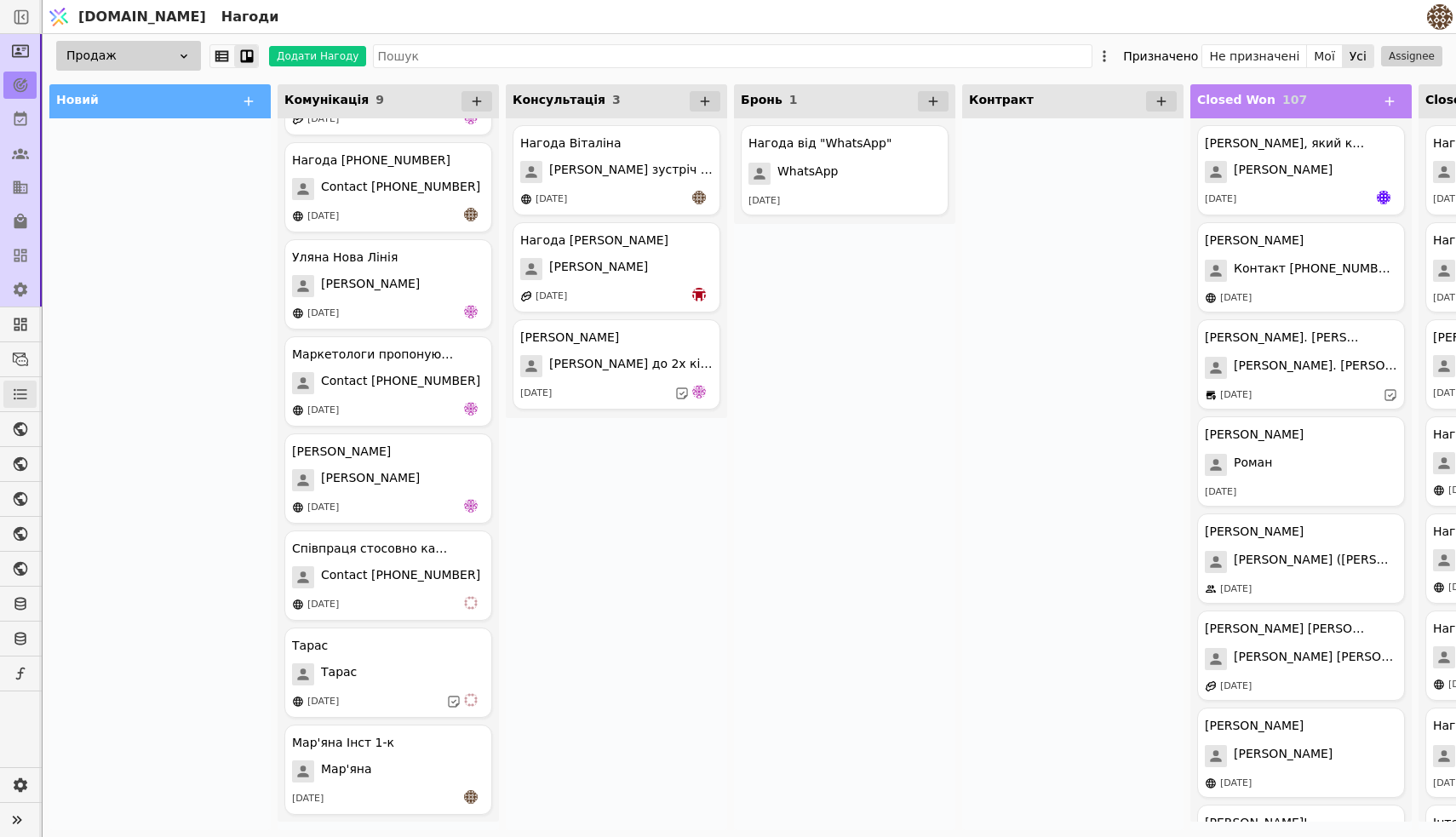
click at [33, 383] on link at bounding box center [20, 395] width 34 height 28
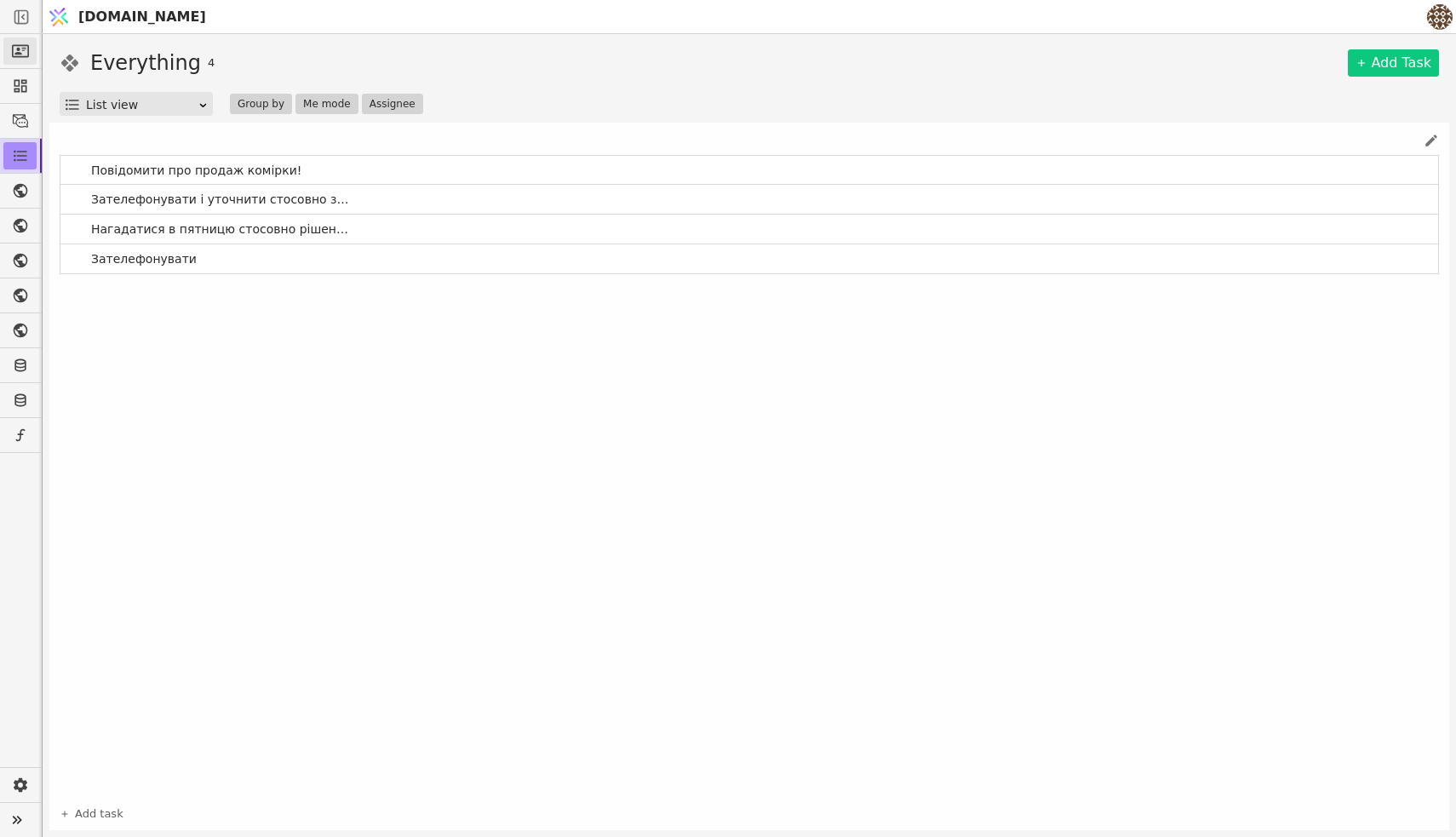
click at [13, 57] on icon at bounding box center [20, 51] width 17 height 13
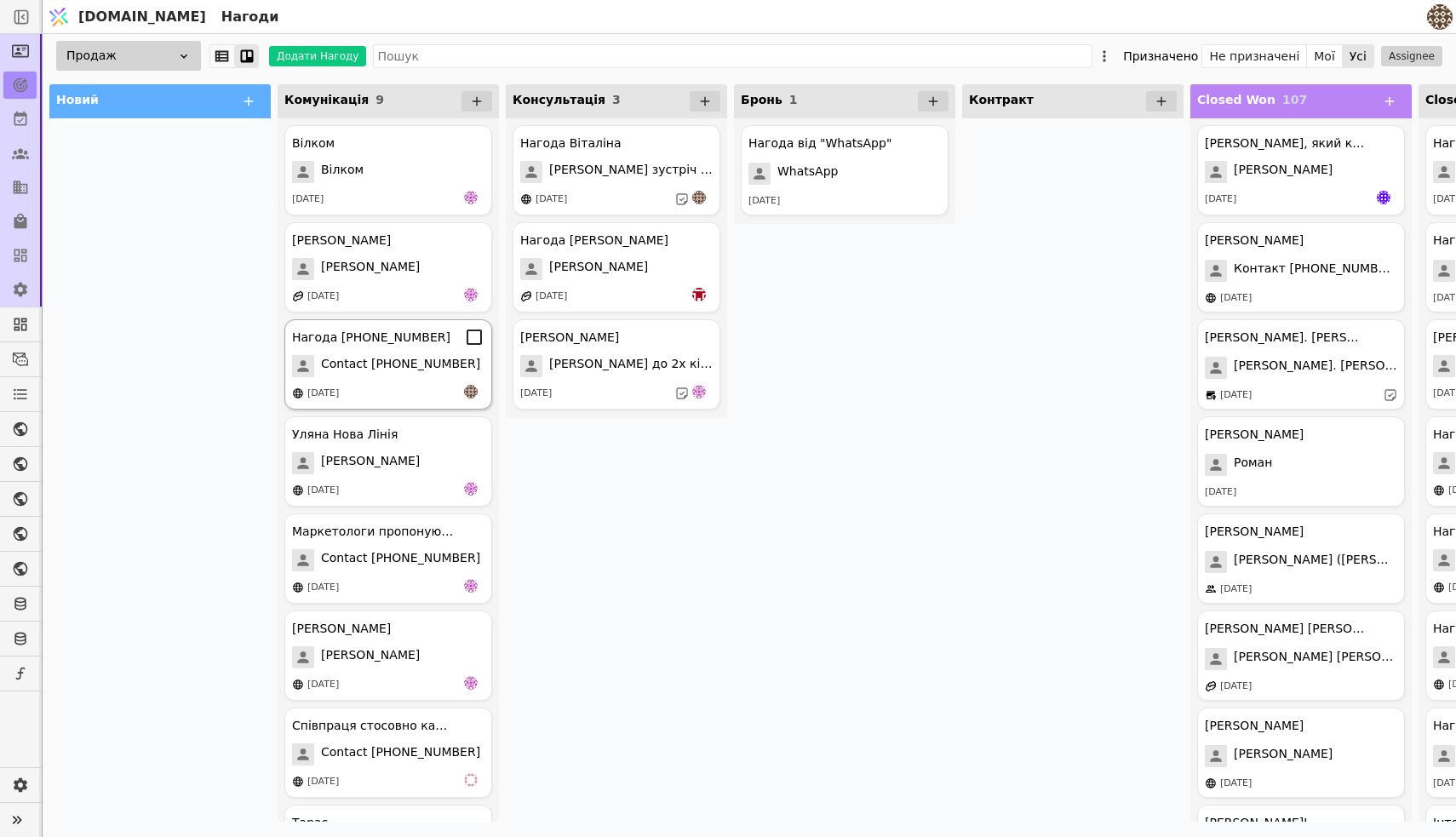
click at [362, 359] on span "Contact [PHONE_NUMBER]" at bounding box center [401, 366] width 159 height 22
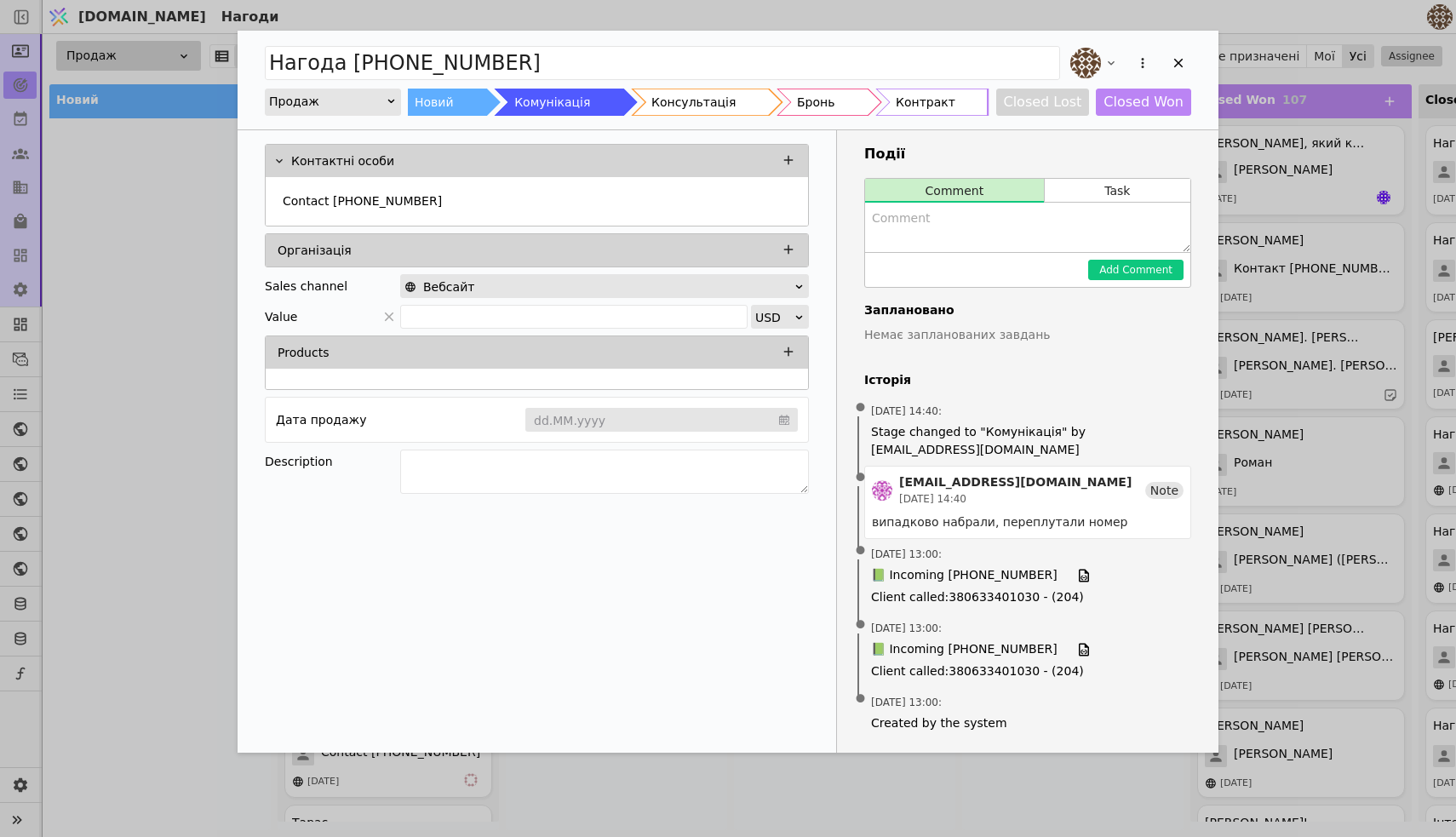
click at [1045, 107] on button "Closed Lost" at bounding box center [1043, 103] width 94 height 28
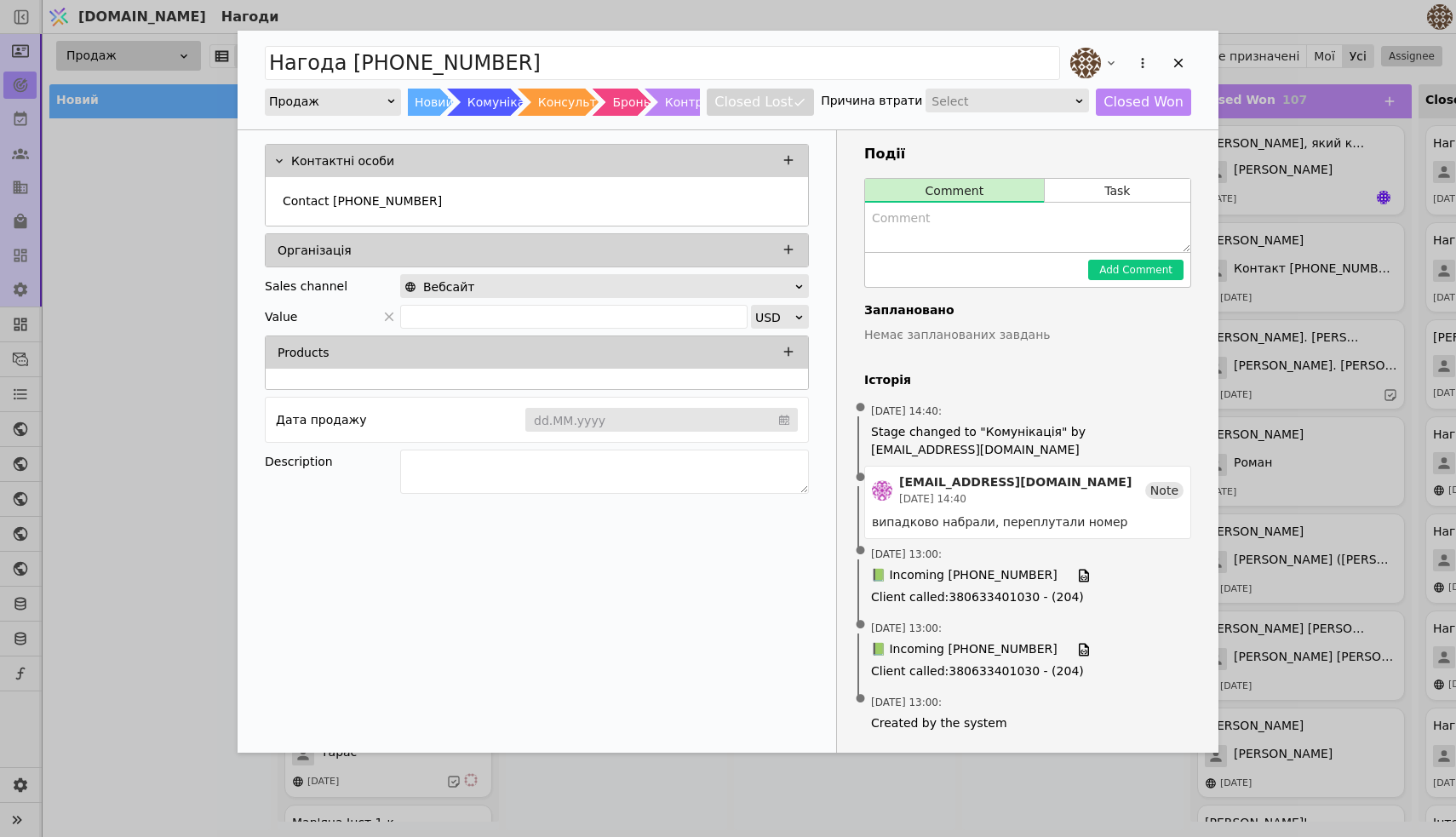
click at [971, 105] on div "Select" at bounding box center [1002, 101] width 140 height 24
click at [979, 168] on div "Other" at bounding box center [1014, 175] width 162 height 26
click at [940, 234] on textarea "Add Opportunity" at bounding box center [1028, 228] width 325 height 49
click at [1181, 55] on icon "Add Opportunity" at bounding box center [1178, 62] width 15 height 15
